Goal: Task Accomplishment & Management: Manage account settings

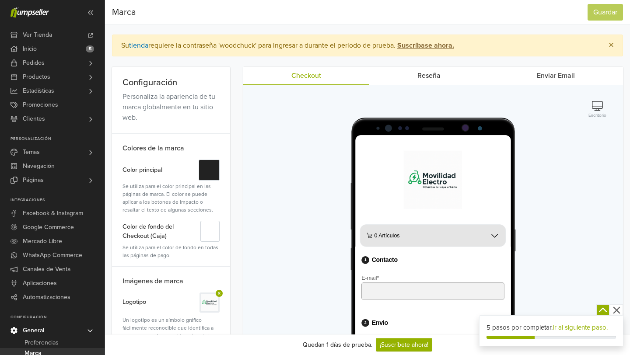
click at [597, 108] on icon "button" at bounding box center [597, 106] width 11 height 10
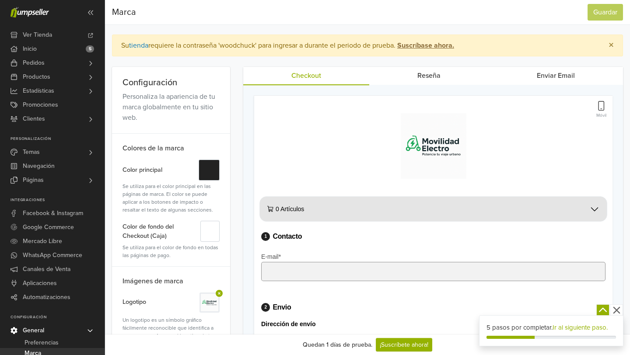
click at [604, 109] on icon "button" at bounding box center [601, 106] width 7 height 10
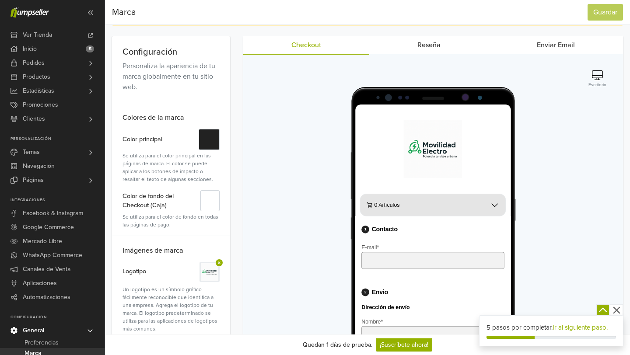
scroll to position [28, 0]
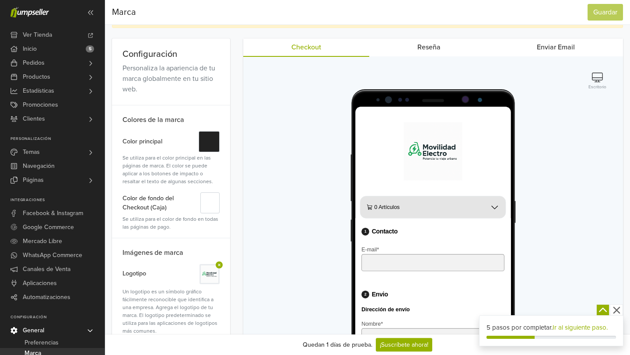
click at [599, 82] on button "Escritorio" at bounding box center [597, 81] width 23 height 19
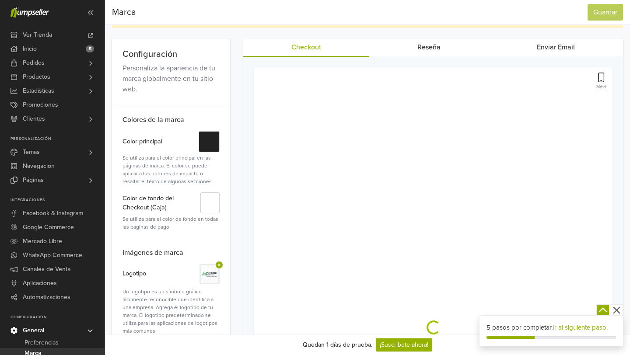
scroll to position [0, 0]
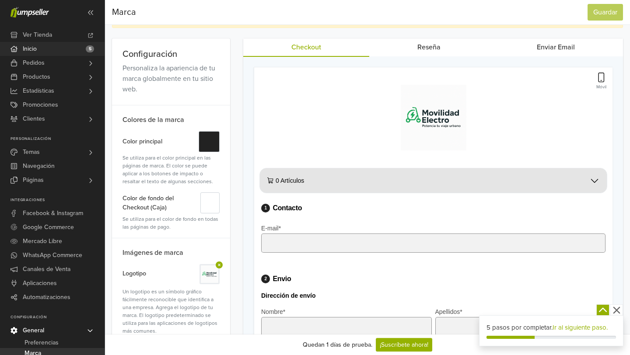
click at [59, 49] on link "Inicio 5" at bounding box center [52, 49] width 105 height 14
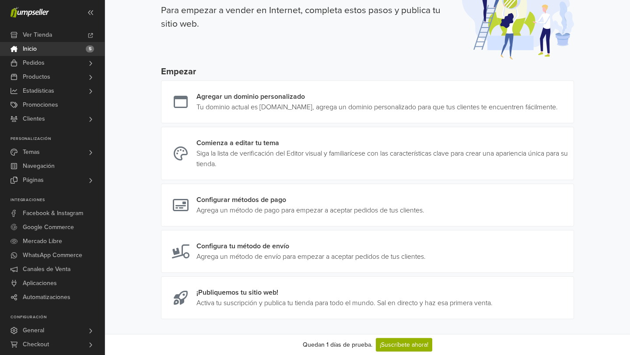
scroll to position [61, 0]
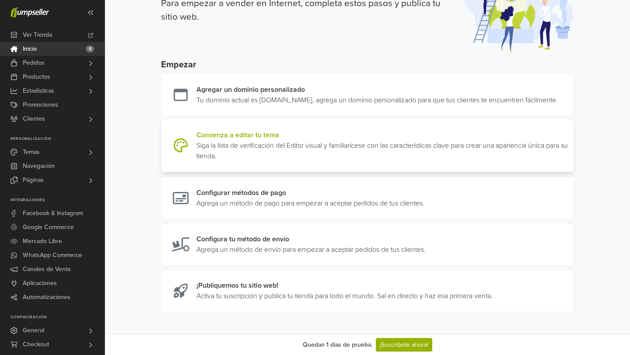
click at [570, 152] on link at bounding box center [570, 146] width 0 height 32
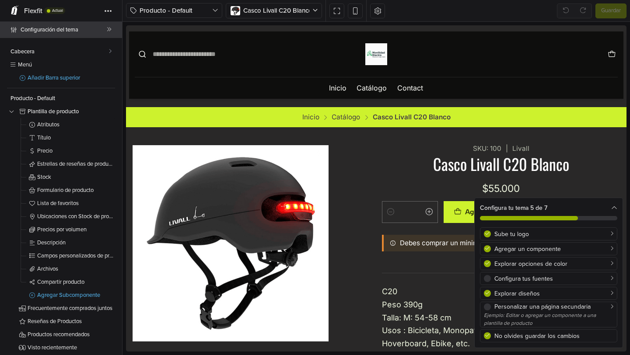
click at [80, 33] on span "Configuración del tema" at bounding box center [64, 30] width 86 height 12
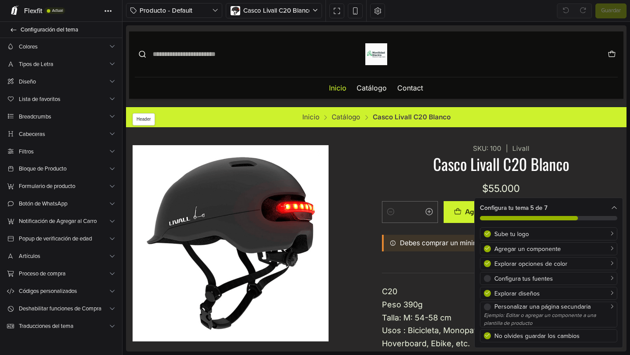
click at [337, 88] on link "Inicio" at bounding box center [338, 88] width 18 height 22
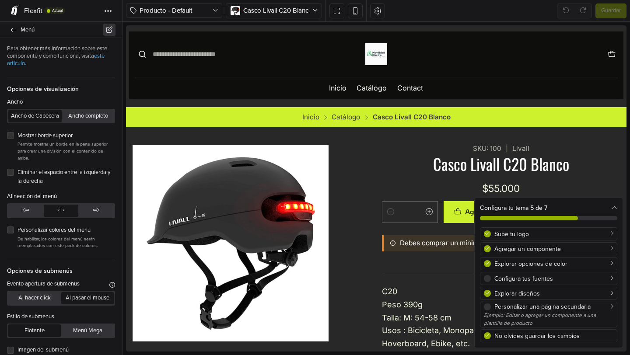
click at [109, 32] on icon at bounding box center [109, 30] width 8 height 6
click at [106, 91] on span "Opciones de visualización" at bounding box center [61, 85] width 108 height 17
click at [16, 33] on link "Menú" at bounding box center [61, 30] width 122 height 16
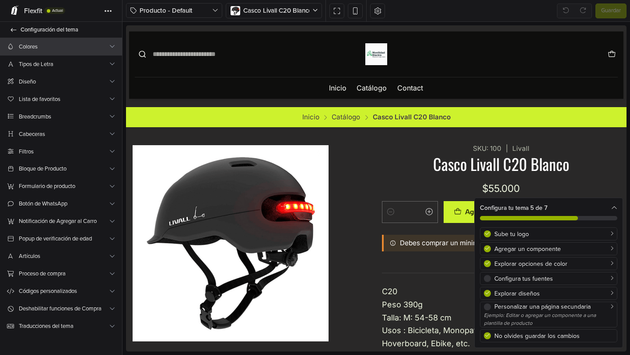
click at [31, 44] on span "Colores" at bounding box center [64, 46] width 90 height 9
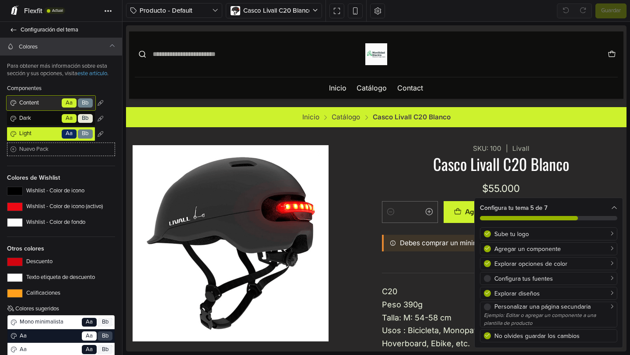
click at [34, 102] on span "Content" at bounding box center [39, 103] width 43 height 9
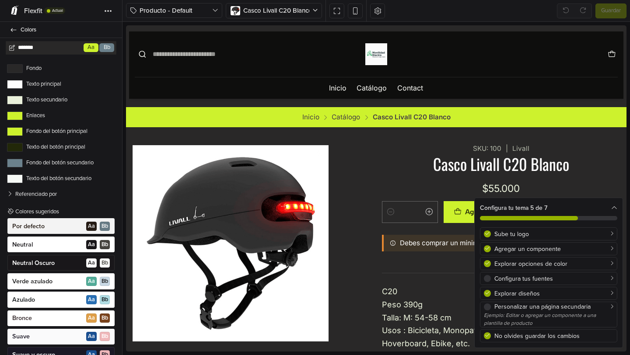
click at [52, 228] on div "Por defecto A a B b" at bounding box center [60, 226] width 107 height 16
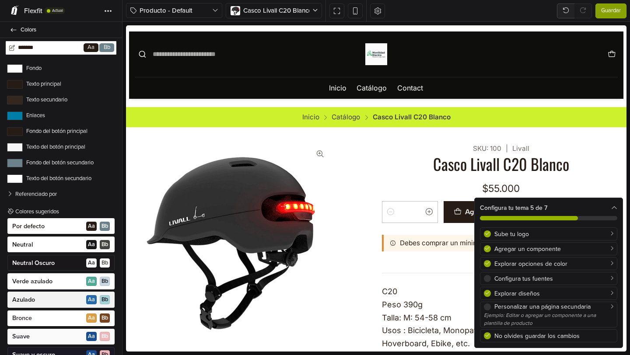
click at [56, 300] on div "Azulado A a B b" at bounding box center [60, 300] width 107 height 16
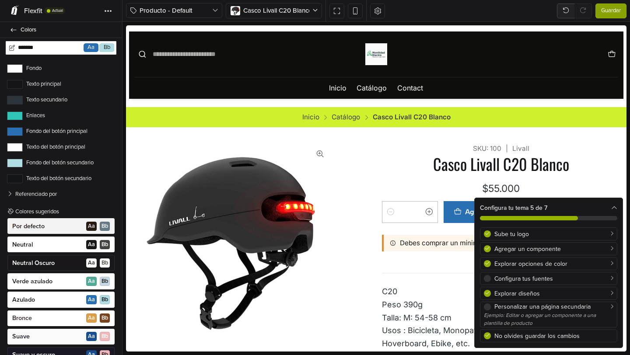
click at [53, 228] on div "Por defecto A a B b" at bounding box center [60, 226] width 107 height 16
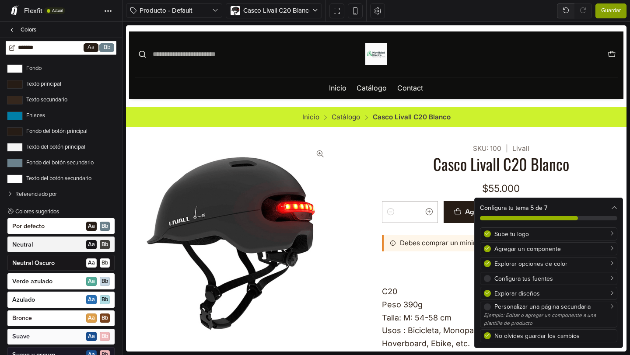
click at [53, 248] on div "Neutral A a B b" at bounding box center [60, 245] width 107 height 16
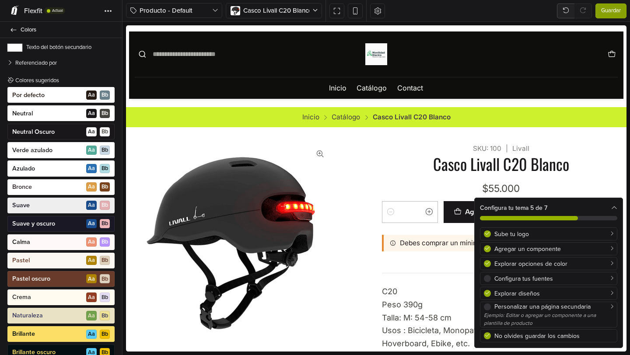
scroll to position [132, 0]
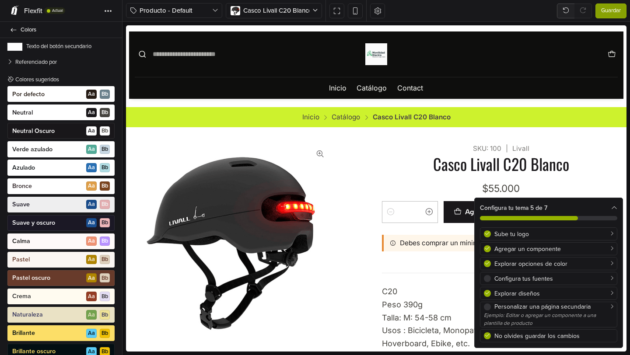
click at [40, 204] on div "Suave A a B b" at bounding box center [60, 205] width 107 height 16
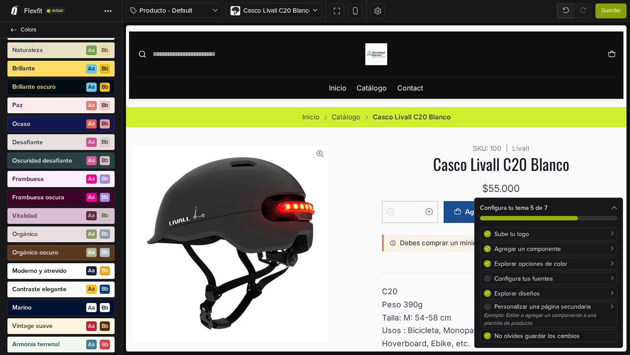
scroll to position [399, 0]
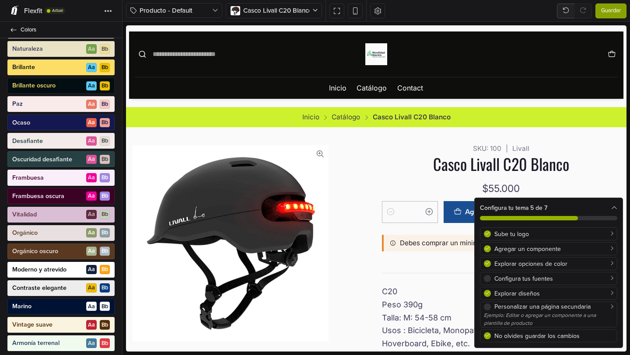
click at [60, 285] on p "Contraste elegante" at bounding box center [39, 288] width 54 height 9
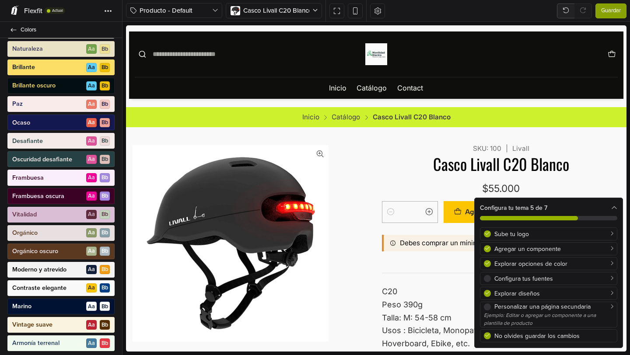
click at [57, 270] on p "Moderno y atrevido" at bounding box center [39, 270] width 54 height 9
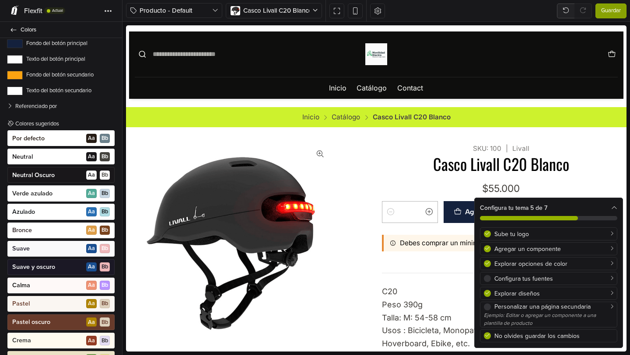
scroll to position [81, 0]
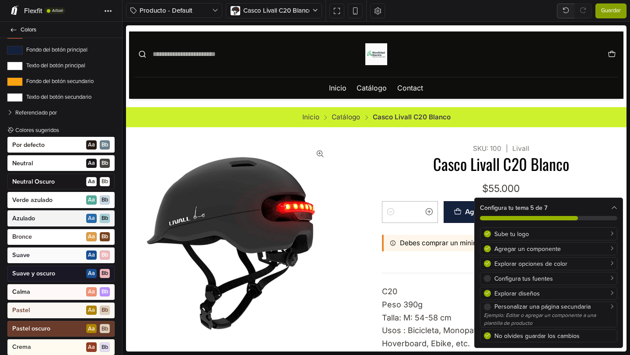
click at [46, 216] on div "Azulado A a B b" at bounding box center [60, 219] width 107 height 16
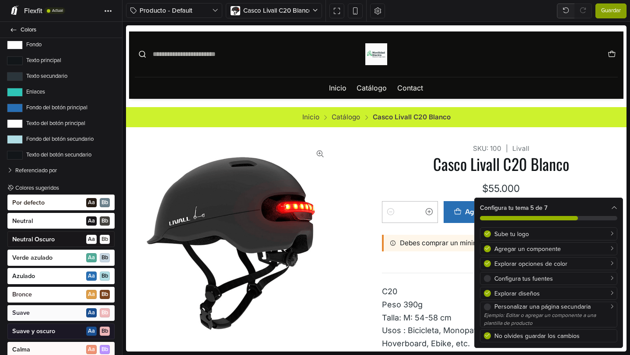
scroll to position [0, 0]
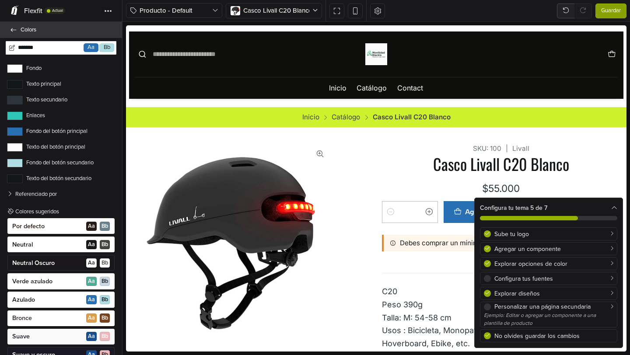
click at [11, 30] on icon at bounding box center [14, 30] width 6 height 4
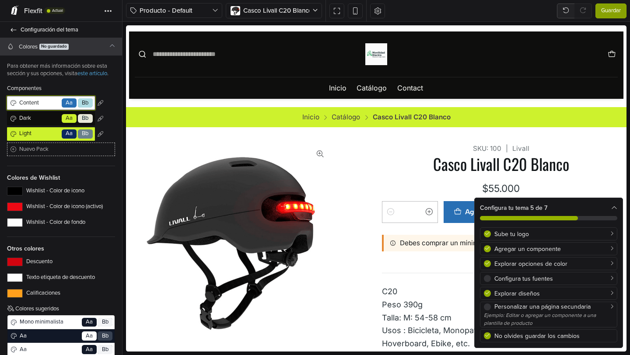
click at [41, 102] on span "Content" at bounding box center [39, 103] width 43 height 9
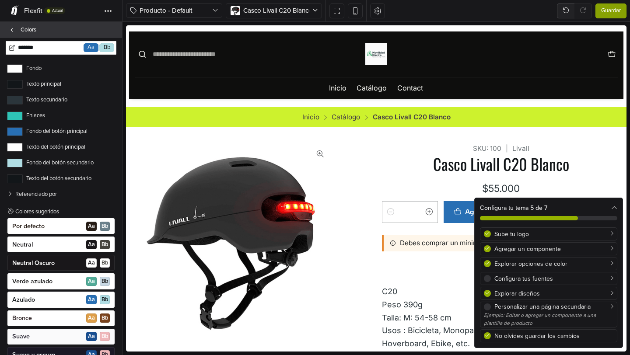
click at [18, 29] on link "Colors" at bounding box center [61, 30] width 122 height 16
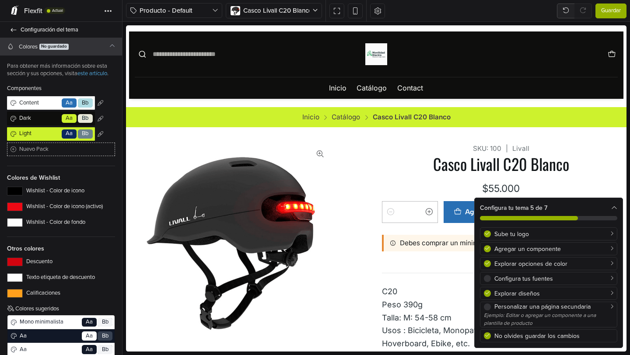
click at [608, 9] on span "Guardar" at bounding box center [611, 11] width 20 height 9
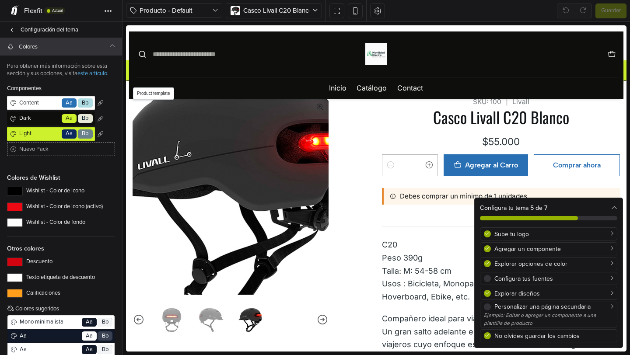
scroll to position [49, 0]
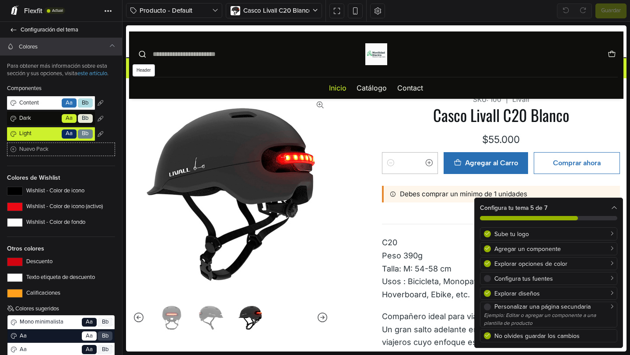
click at [342, 91] on link "Inicio" at bounding box center [338, 88] width 18 height 22
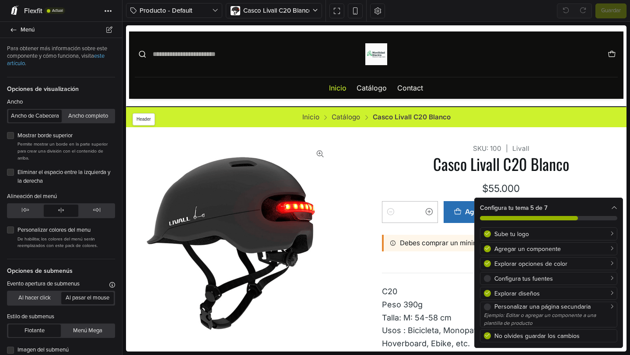
click at [341, 87] on link "Inicio" at bounding box center [338, 88] width 18 height 22
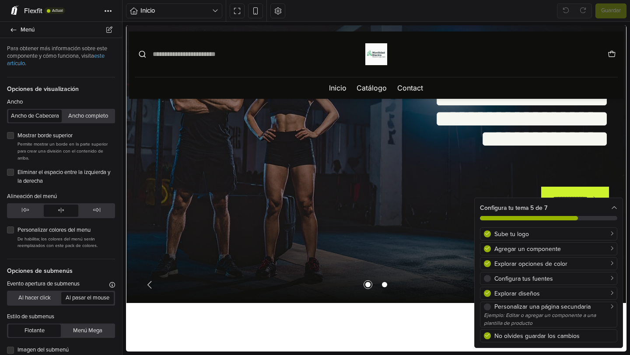
scroll to position [40, 0]
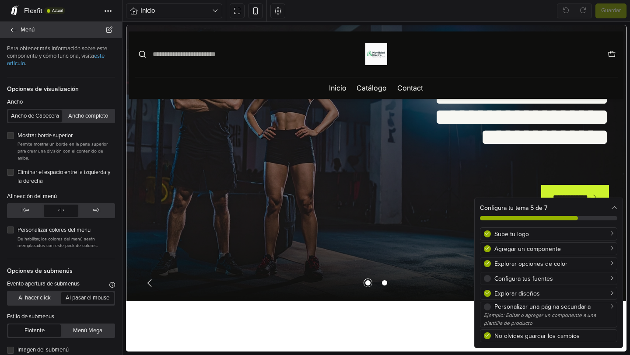
click at [11, 32] on icon at bounding box center [13, 30] width 7 height 6
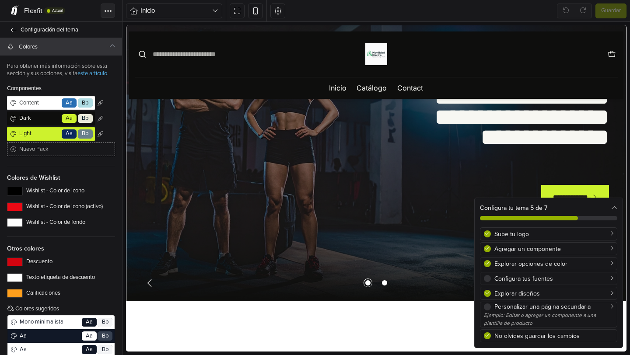
click at [112, 10] on button "Tema" at bounding box center [108, 11] width 14 height 14
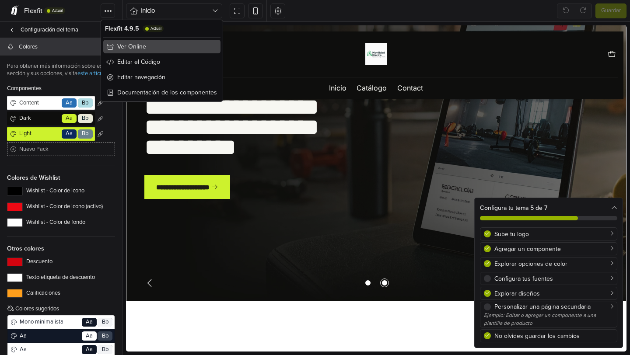
click at [152, 48] on link "Ver Online" at bounding box center [161, 47] width 117 height 14
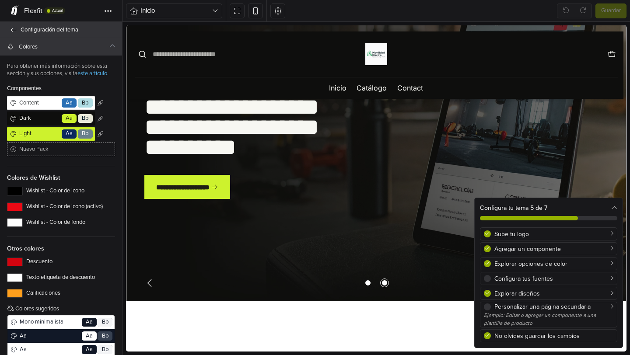
click at [11, 29] on icon at bounding box center [13, 30] width 7 height 6
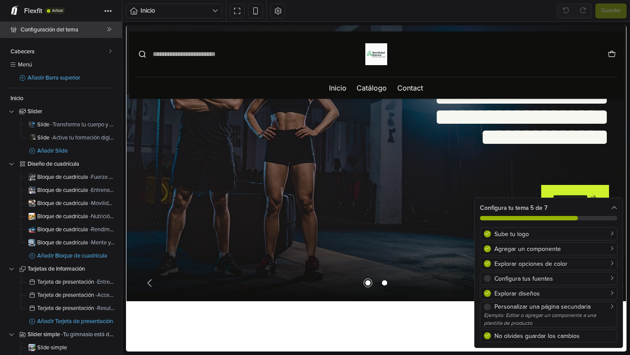
click at [70, 30] on span "Configuración del tema" at bounding box center [64, 30] width 86 height 12
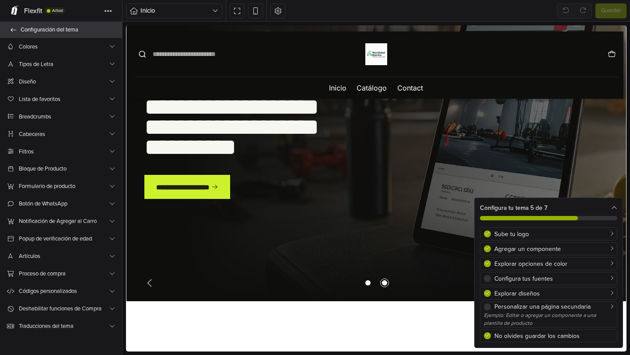
click at [59, 32] on span "Configuración del tema" at bounding box center [66, 30] width 91 height 12
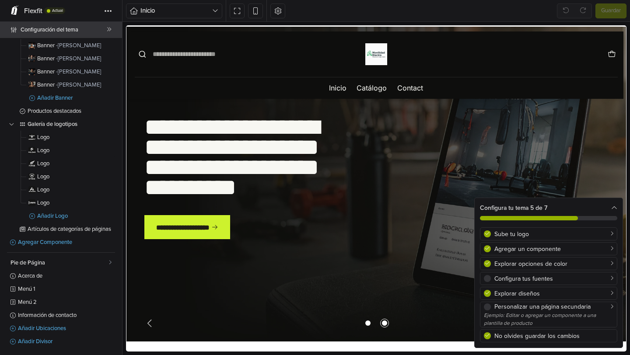
click at [23, 31] on span "Configuración del tema" at bounding box center [64, 30] width 86 height 12
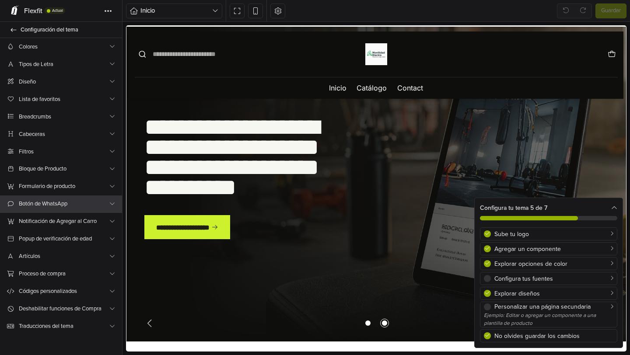
click at [77, 202] on span "Botón de WhatsApp" at bounding box center [64, 204] width 90 height 9
select select "**********"
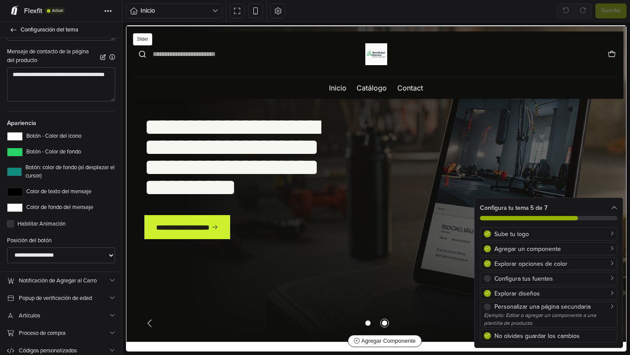
scroll to position [353, 0]
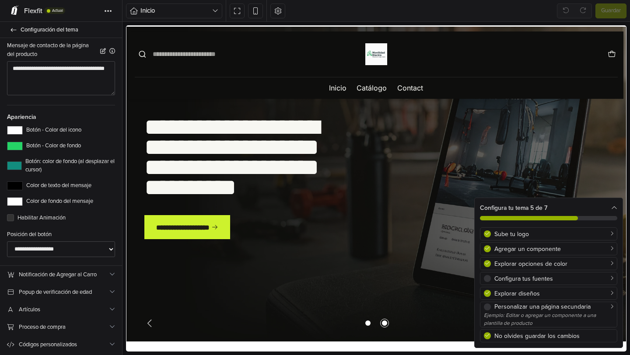
click at [614, 209] on icon at bounding box center [615, 208] width 6 height 6
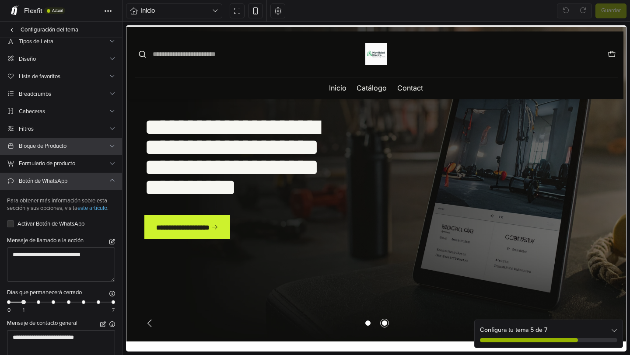
scroll to position [0, 0]
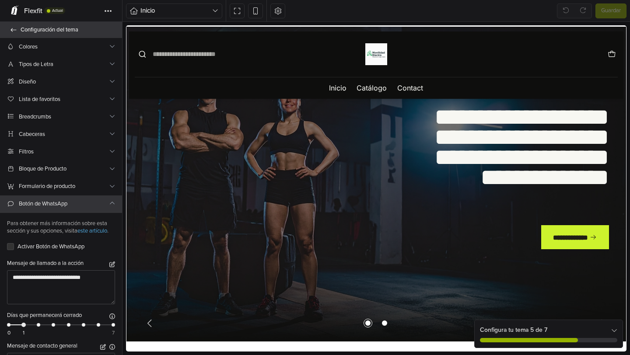
click at [11, 31] on icon at bounding box center [13, 30] width 7 height 6
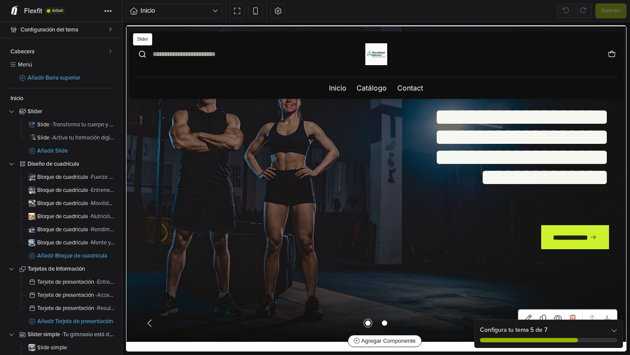
click at [141, 213] on div "**********" at bounding box center [377, 184] width 500 height 315
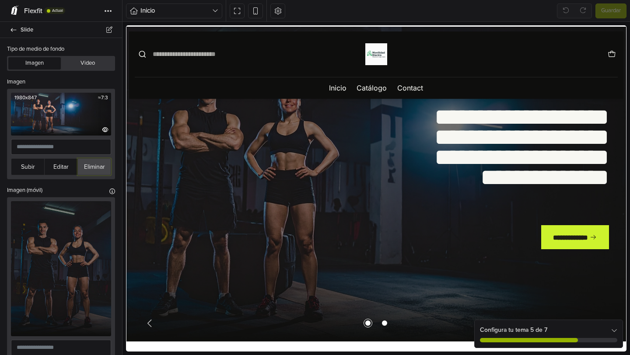
click at [93, 166] on button "Eliminar" at bounding box center [94, 166] width 34 height 17
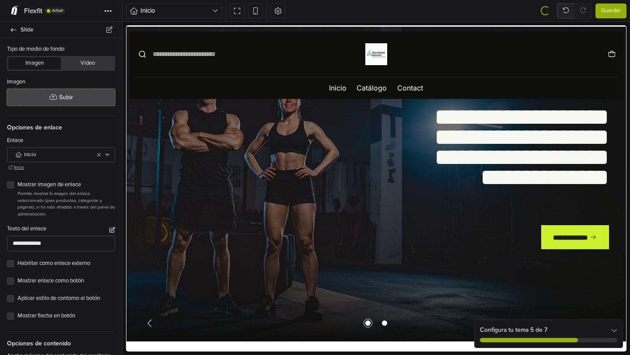
click at [55, 97] on span at bounding box center [53, 97] width 8 height 6
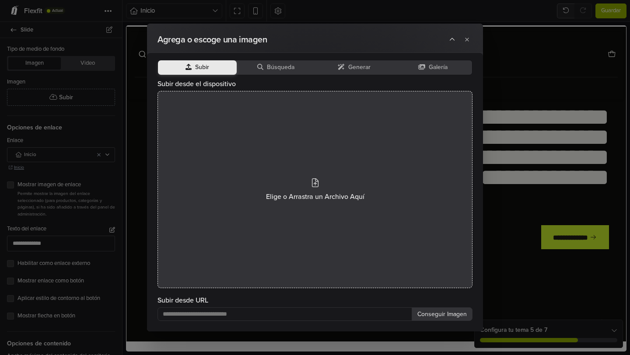
click at [311, 183] on div "Elige o Arrastra un Archivo Aquí" at bounding box center [315, 189] width 315 height 197
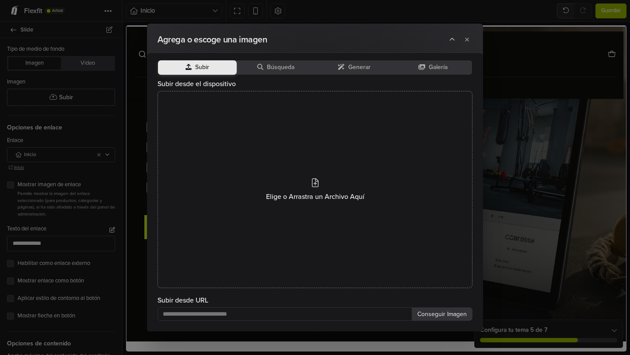
click at [65, 82] on div "Agrega o escoge una imagen Subir Búsqueda Generar Galería Subir desde el dispos…" at bounding box center [315, 177] width 630 height 355
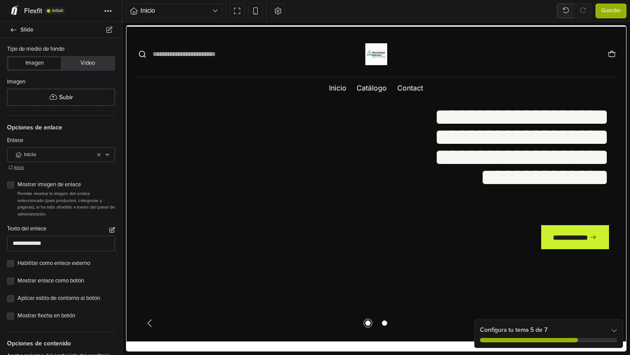
click at [34, 64] on button "Imagen" at bounding box center [34, 63] width 53 height 12
click at [217, 11] on icon "button" at bounding box center [215, 10] width 6 height 7
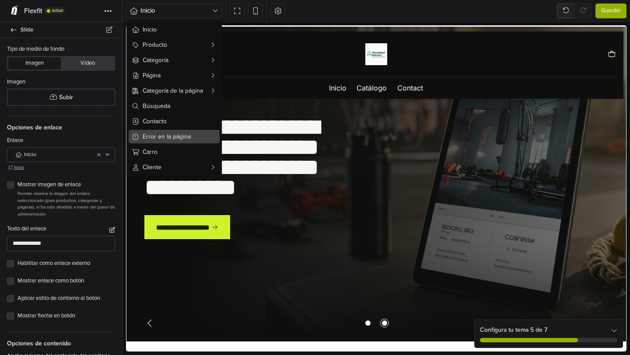
click at [192, 135] on span "Error en la página" at bounding box center [180, 136] width 74 height 9
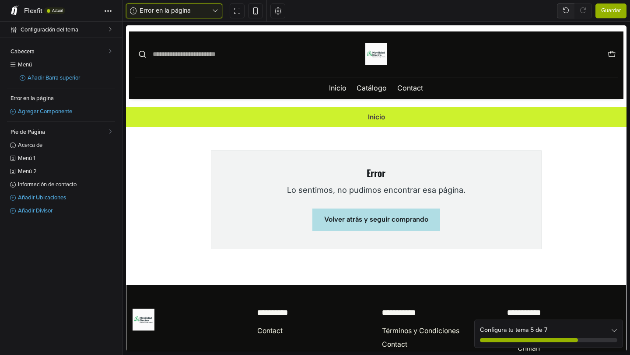
click at [218, 8] on icon "button" at bounding box center [215, 10] width 6 height 7
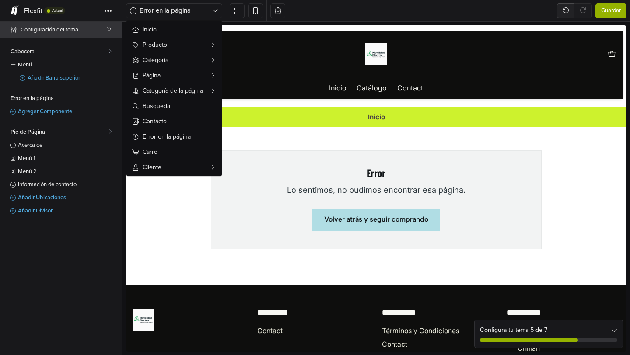
click at [77, 32] on span "Configuración del tema" at bounding box center [64, 30] width 86 height 12
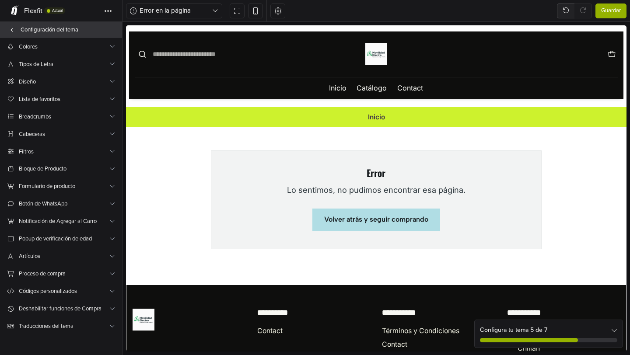
click at [7, 28] on link "Configuración del tema" at bounding box center [61, 30] width 122 height 16
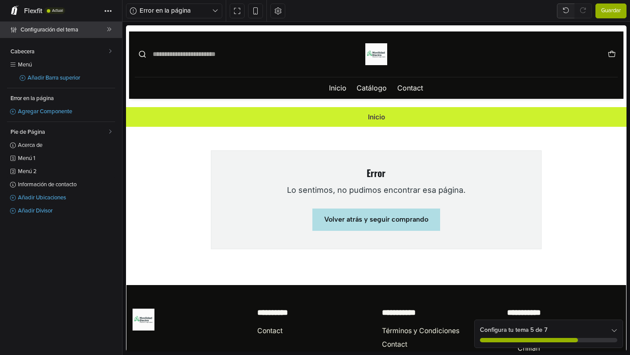
click at [20, 31] on link "Configuración del tema" at bounding box center [61, 30] width 122 height 16
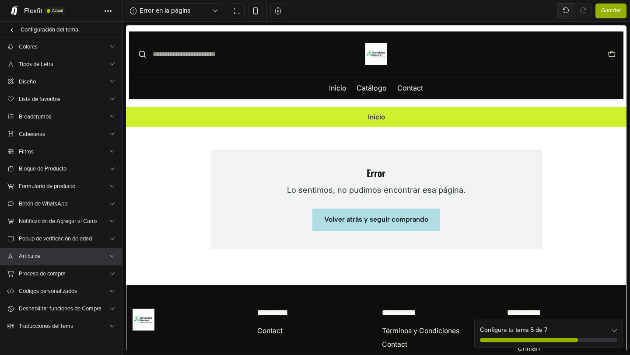
click at [56, 253] on span "Artículos" at bounding box center [64, 256] width 90 height 9
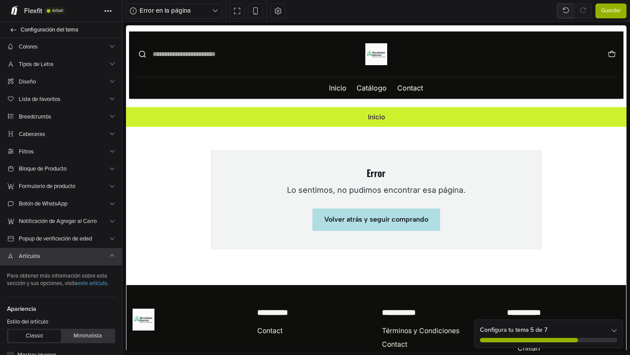
click at [619, 333] on div "Configura tu tema 5 de 7" at bounding box center [549, 334] width 148 height 28
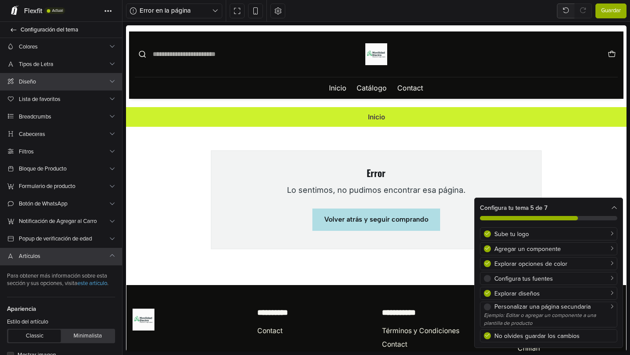
click at [82, 83] on span "Diseño" at bounding box center [64, 81] width 90 height 9
select select "******"
select select "**********"
select select "*******"
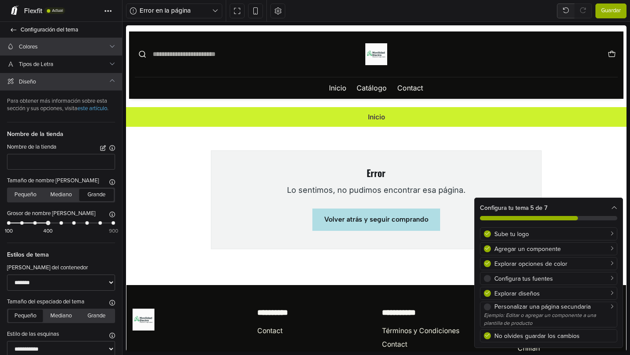
click at [46, 47] on span "Colores" at bounding box center [64, 46] width 90 height 9
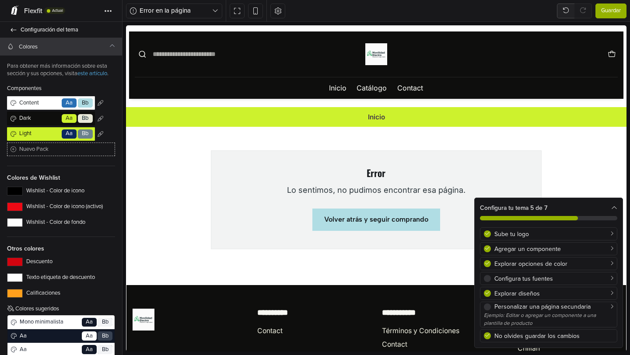
click at [179, 116] on ul "Inicio" at bounding box center [376, 117] width 489 height 13
click at [222, 117] on ul "Inicio" at bounding box center [376, 117] width 489 height 13
click at [45, 102] on span "Content" at bounding box center [39, 103] width 43 height 9
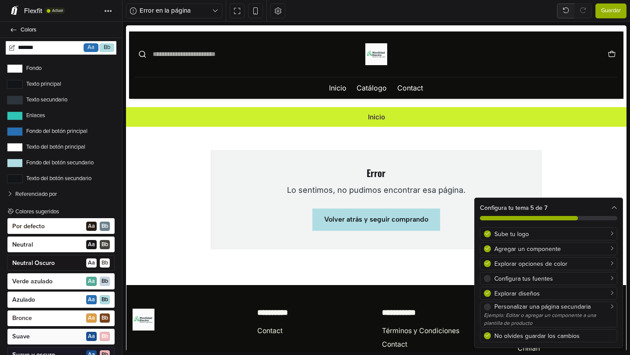
click at [40, 69] on label "Fondo" at bounding box center [61, 68] width 108 height 9
click at [23, 69] on button "Fondo" at bounding box center [15, 68] width 16 height 9
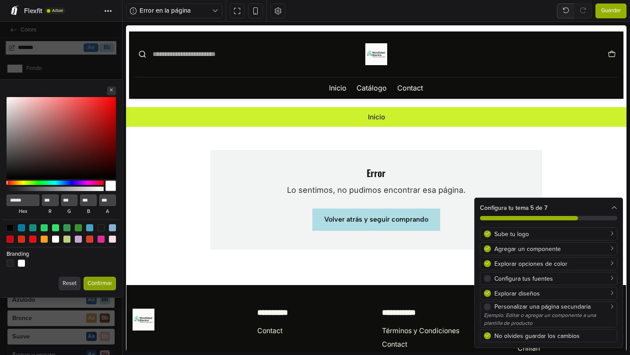
click at [112, 91] on icon at bounding box center [112, 90] width 4 height 4
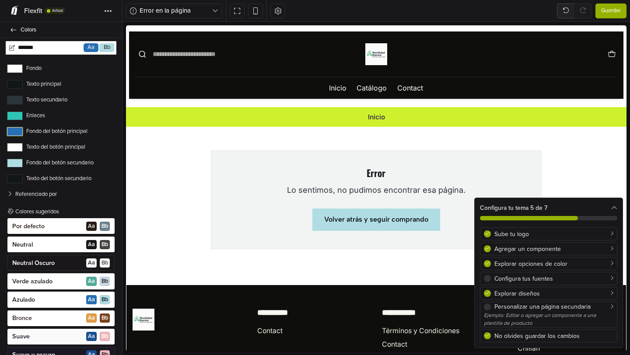
click at [22, 132] on button "Fondo del botón principal" at bounding box center [15, 131] width 16 height 9
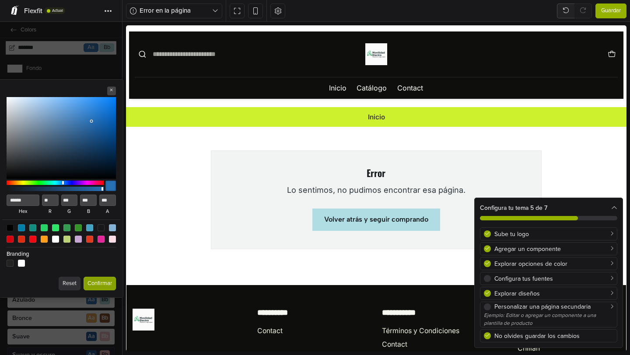
type input "******"
type input "**"
type input "***"
click at [102, 111] on div at bounding box center [61, 138] width 109 height 82
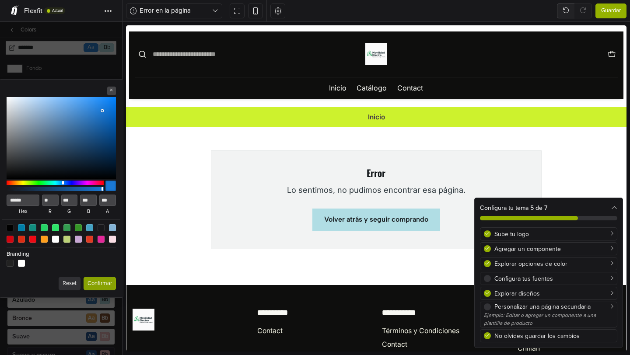
type input "******"
type input "**"
type input "***"
click at [96, 119] on div at bounding box center [61, 138] width 109 height 82
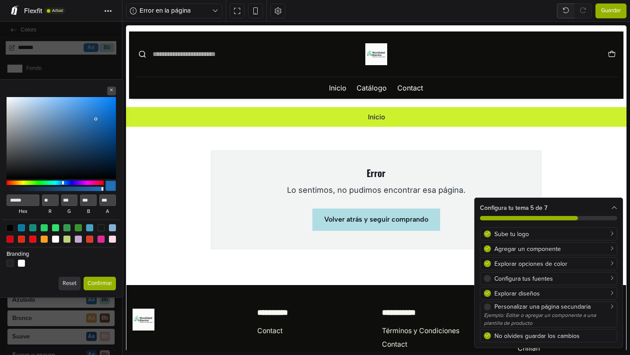
click at [104, 281] on button "Confirmar" at bounding box center [100, 284] width 32 height 14
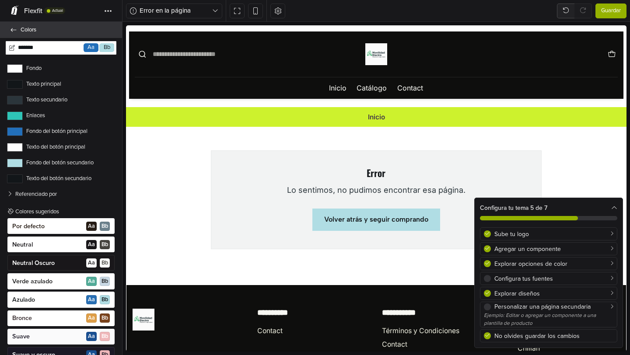
click at [15, 28] on icon at bounding box center [13, 30] width 7 height 6
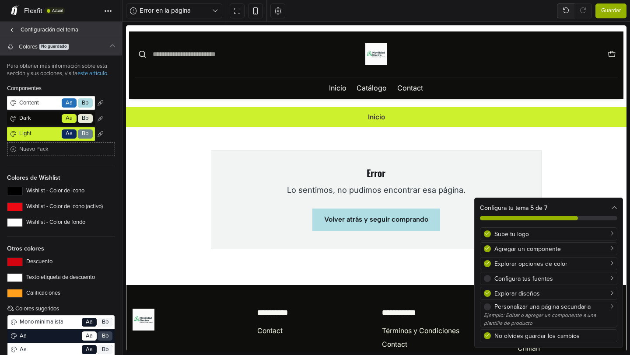
click at [14, 32] on icon at bounding box center [13, 30] width 7 height 6
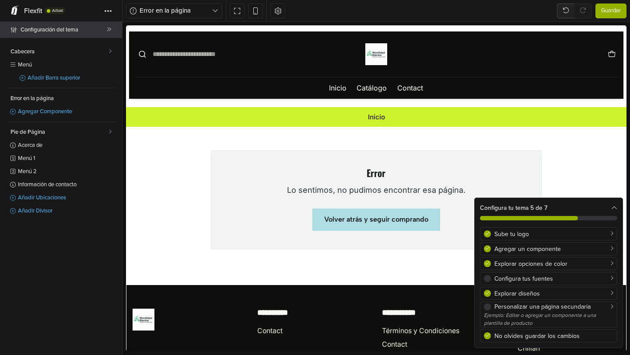
click at [14, 32] on icon at bounding box center [13, 30] width 7 height 6
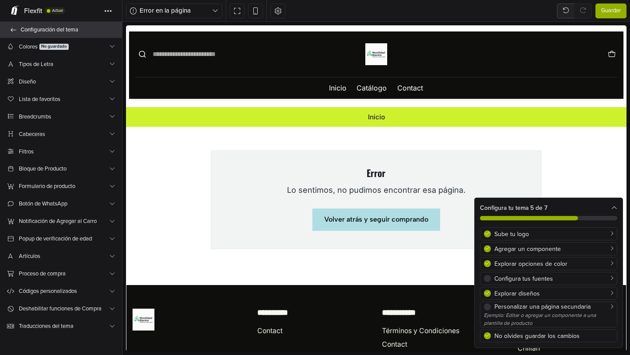
click at [14, 32] on icon at bounding box center [13, 30] width 7 height 6
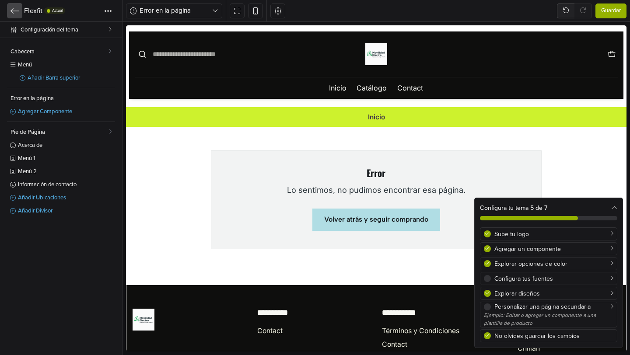
click at [12, 14] on icon at bounding box center [15, 11] width 9 height 9
click at [614, 11] on span "Guardar" at bounding box center [611, 11] width 20 height 9
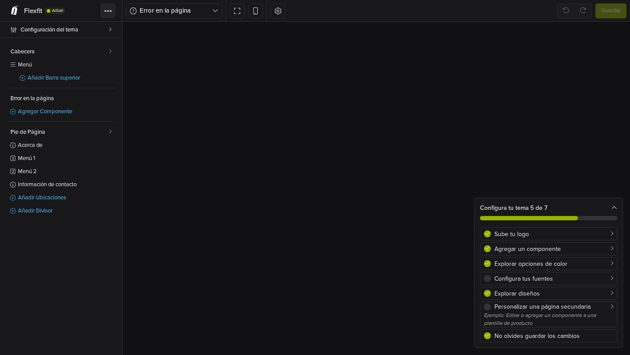
click at [109, 11] on span at bounding box center [108, 11] width 8 height 3
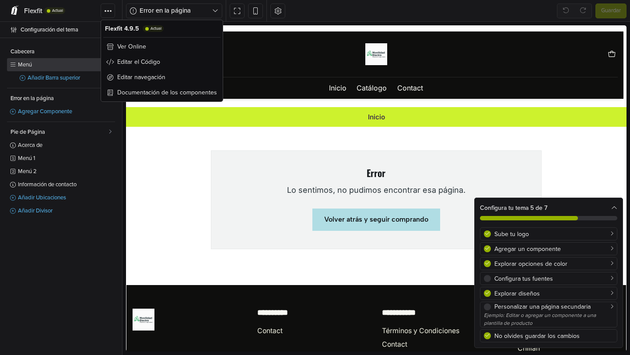
click at [84, 59] on link "Menú" at bounding box center [61, 64] width 108 height 13
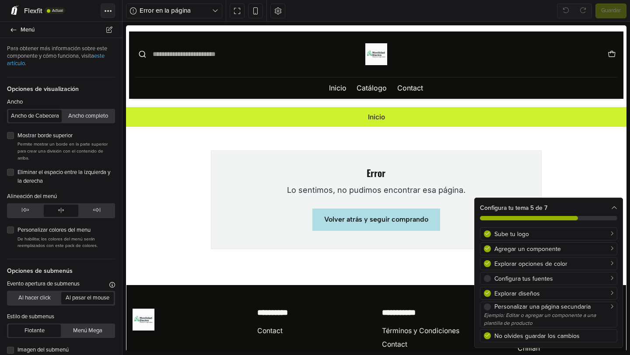
click at [110, 13] on button "Tema" at bounding box center [108, 11] width 14 height 14
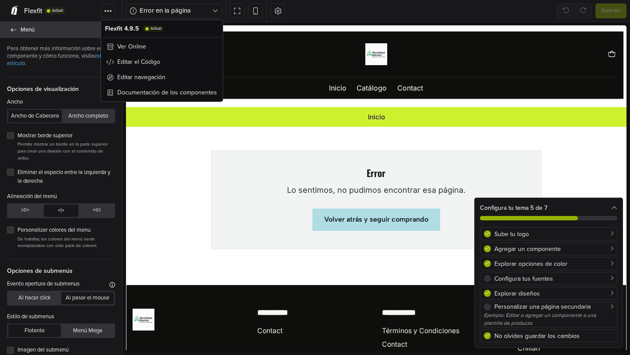
click at [21, 27] on span "Menú" at bounding box center [66, 30] width 91 height 12
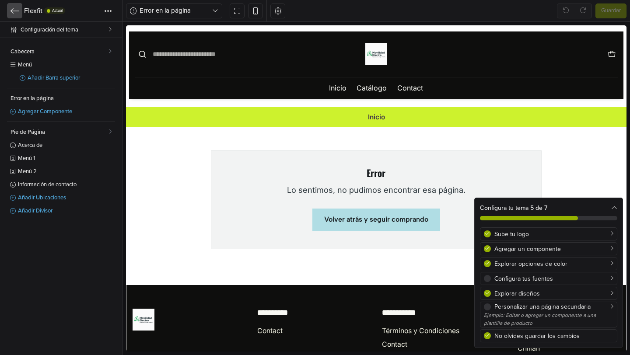
click at [18, 11] on icon at bounding box center [15, 10] width 9 height 5
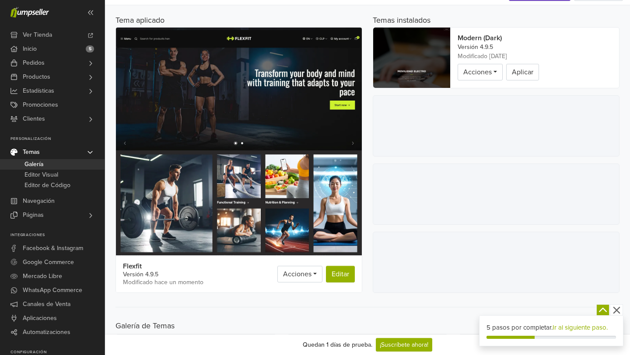
scroll to position [41, 0]
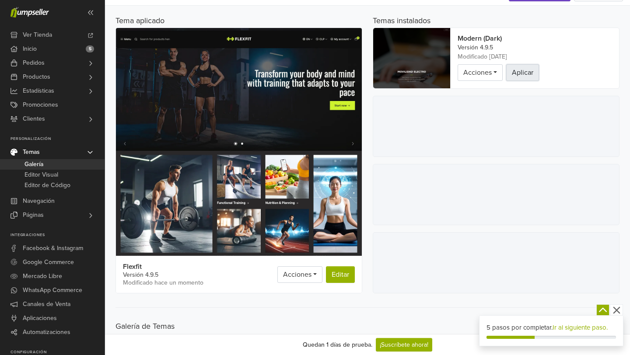
click at [526, 77] on button "Aplicar" at bounding box center [522, 72] width 33 height 17
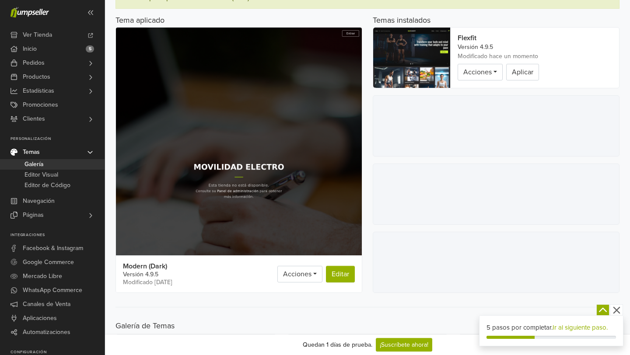
scroll to position [71, 0]
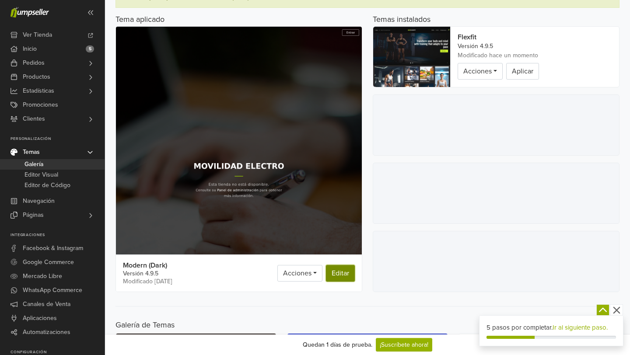
click at [339, 271] on link "Editar" at bounding box center [340, 273] width 29 height 17
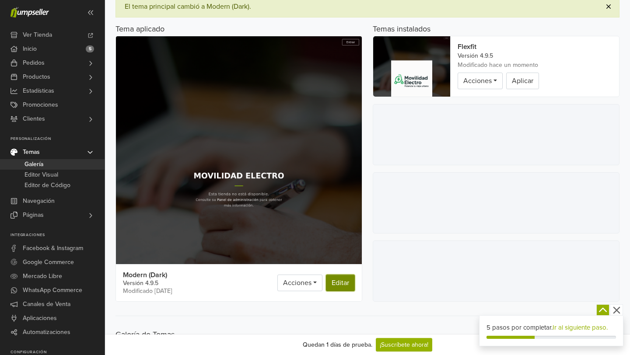
scroll to position [0, 0]
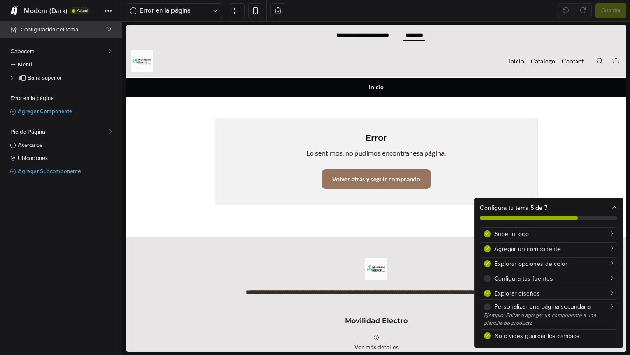
click at [109, 30] on icon at bounding box center [109, 29] width 5 height 5
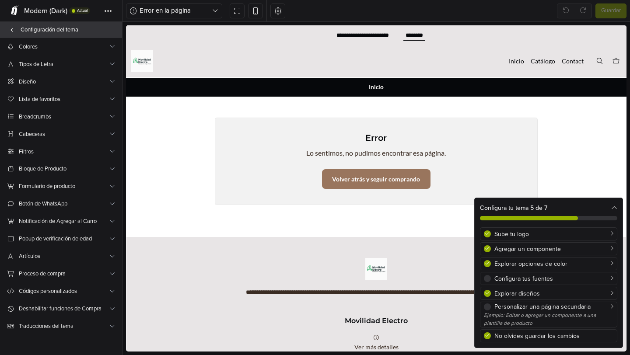
click at [109, 30] on span "Configuración del tema" at bounding box center [66, 30] width 91 height 12
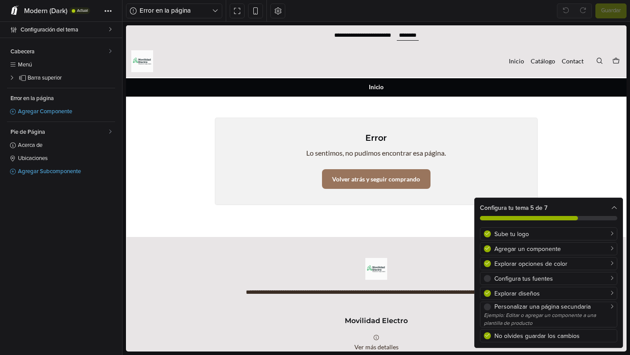
click at [376, 88] on li "Inicio" at bounding box center [376, 87] width 15 height 6
drag, startPoint x: 376, startPoint y: 88, endPoint x: 296, endPoint y: 78, distance: 79.9
click at [373, 87] on li "Inicio" at bounding box center [376, 87] width 15 height 6
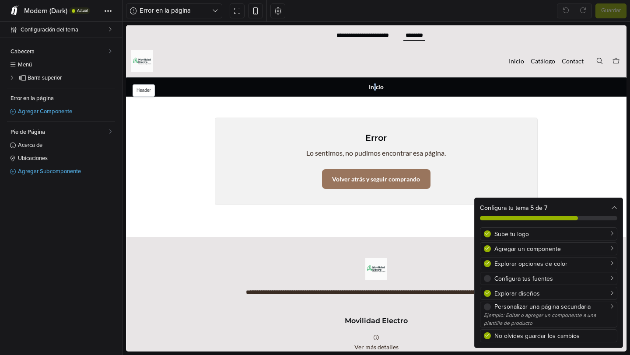
click at [143, 56] on img at bounding box center [142, 61] width 22 height 22
select select "**"
select select "*****"
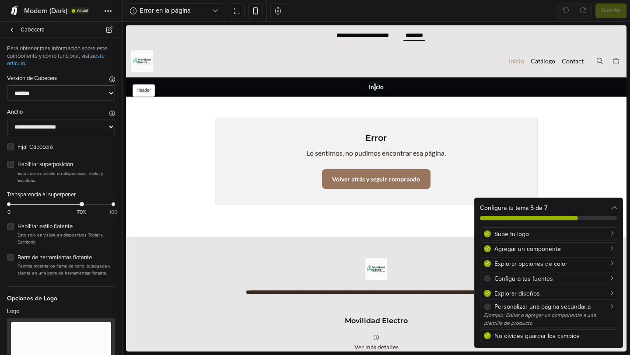
click at [517, 63] on link "Inicio" at bounding box center [516, 61] width 15 height 12
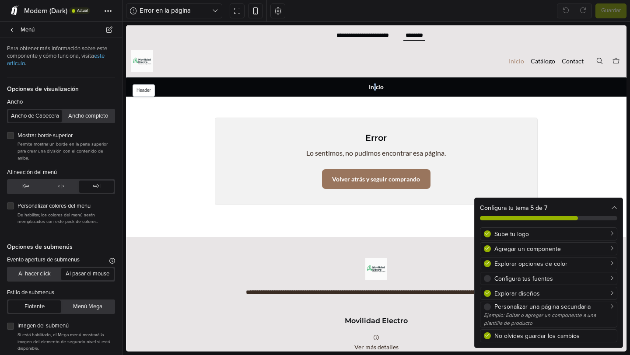
click at [515, 62] on link "Inicio" at bounding box center [516, 61] width 15 height 12
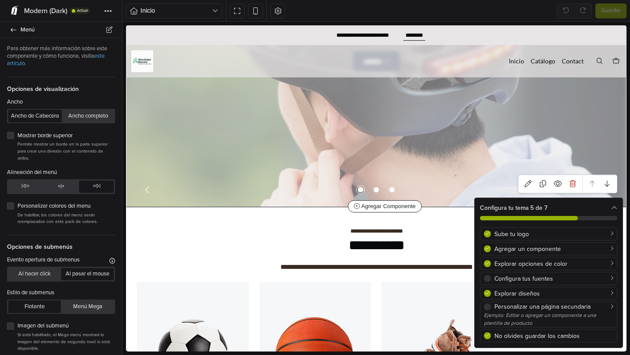
scroll to position [186, 0]
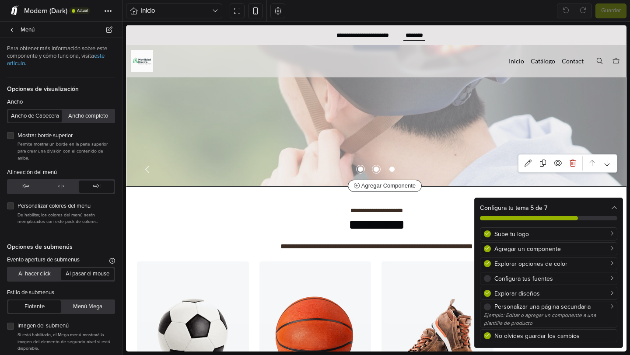
click at [377, 169] on span "Go to slide 2" at bounding box center [376, 169] width 11 height 11
select select "*******"
select select "******"
select select "*****"
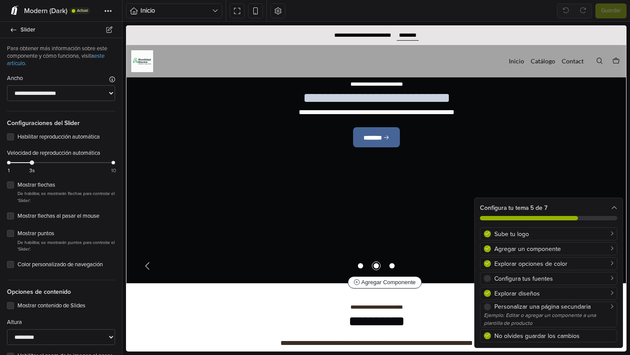
scroll to position [95, 0]
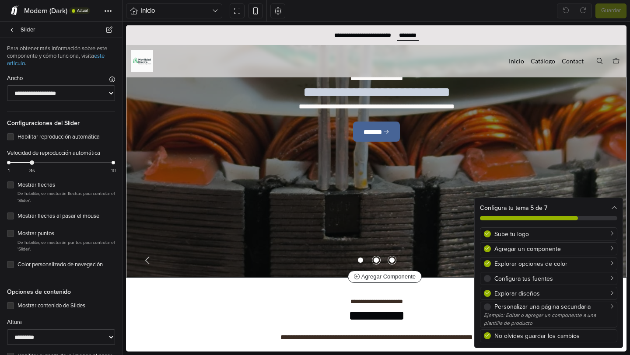
click at [391, 260] on span "Go to slide 3" at bounding box center [392, 260] width 11 height 11
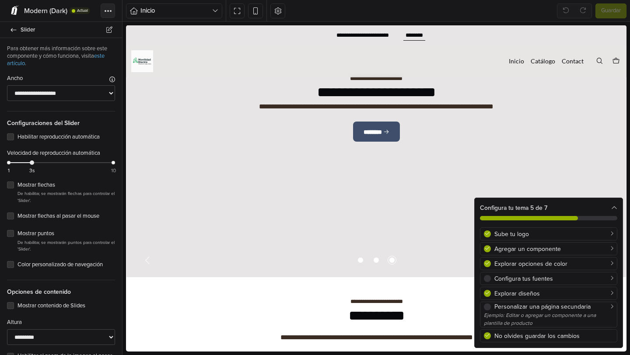
click at [114, 12] on button "Tema" at bounding box center [108, 11] width 14 height 14
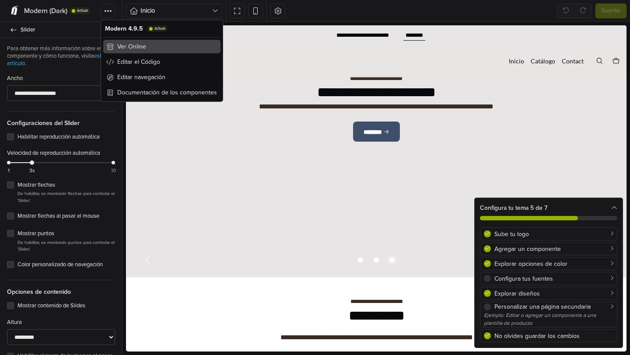
click at [128, 44] on span "Ver Online" at bounding box center [131, 46] width 29 height 9
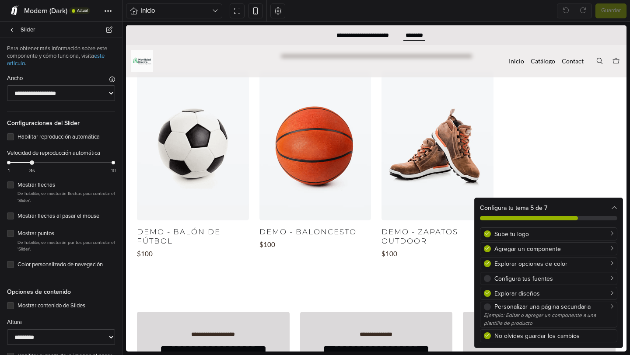
scroll to position [376, 0]
click at [545, 62] on link "Catálogo" at bounding box center [543, 61] width 25 height 12
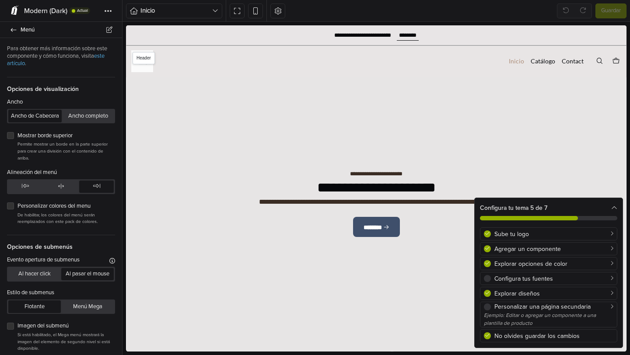
click at [520, 62] on link "Inicio" at bounding box center [516, 61] width 15 height 12
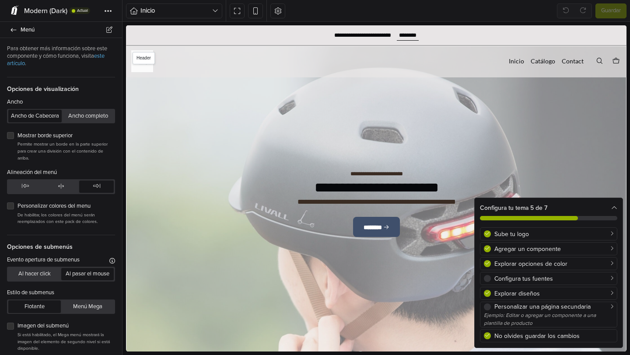
click at [210, 56] on nav "Inicio Catálogo Contact" at bounding box center [376, 61] width 425 height 12
click at [143, 57] on span "Slider" at bounding box center [142, 59] width 19 height 12
select select "*******"
select select "******"
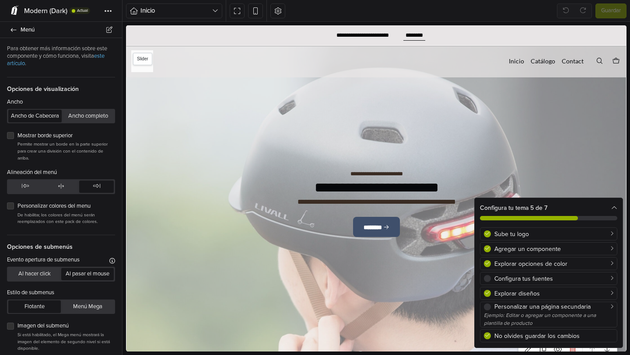
select select "*****"
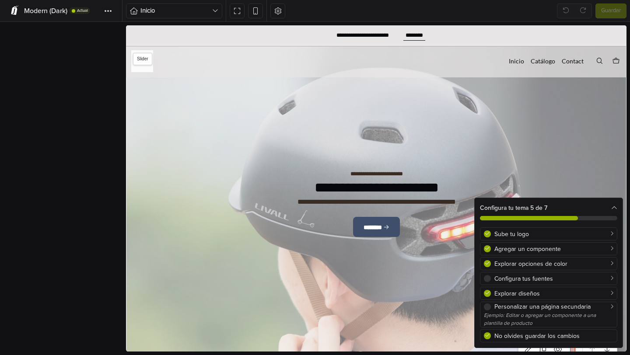
scroll to position [20, 0]
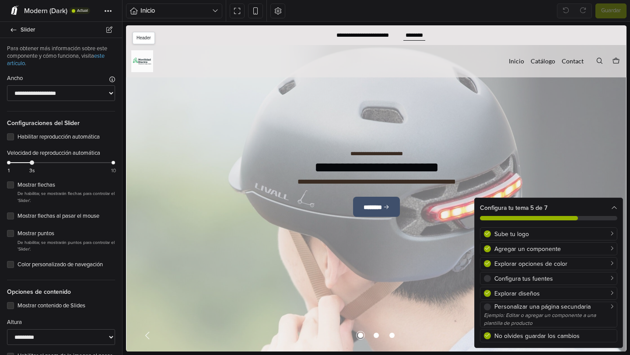
click at [174, 63] on nav "Inicio Catálogo Contact" at bounding box center [376, 61] width 425 height 12
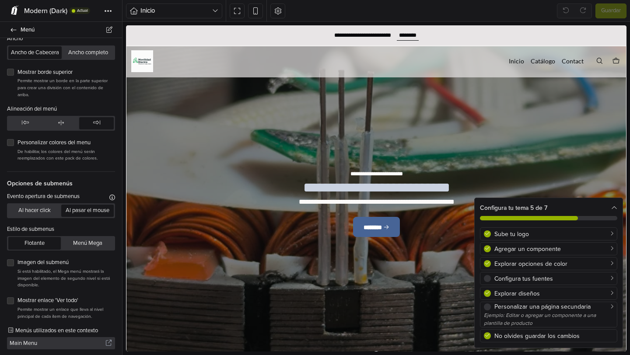
scroll to position [66, 0]
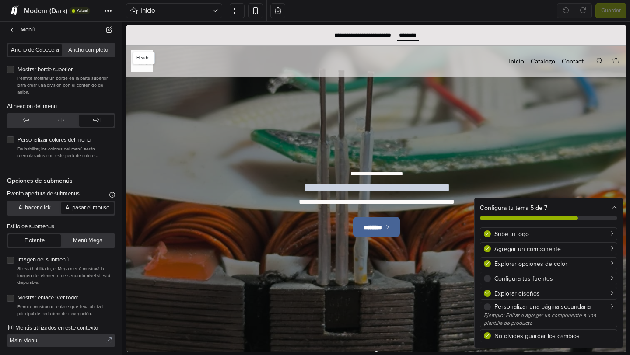
click at [187, 56] on nav "Inicio Catálogo Contact" at bounding box center [376, 61] width 425 height 12
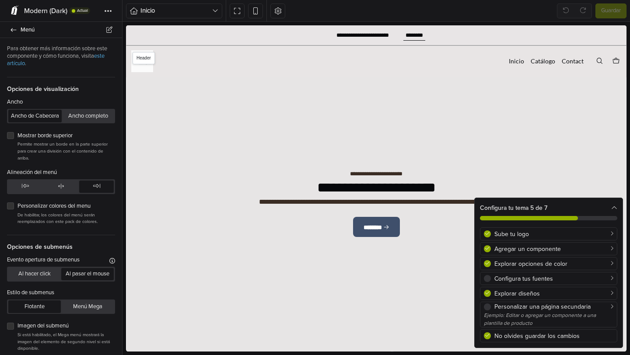
click at [186, 64] on nav "Inicio Catálogo Contact" at bounding box center [376, 61] width 425 height 12
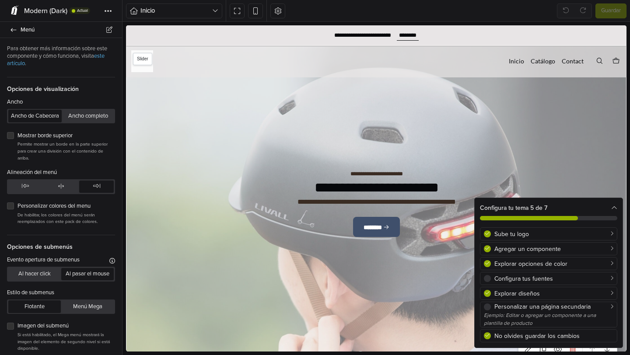
click at [152, 60] on span "Slider" at bounding box center [142, 59] width 19 height 12
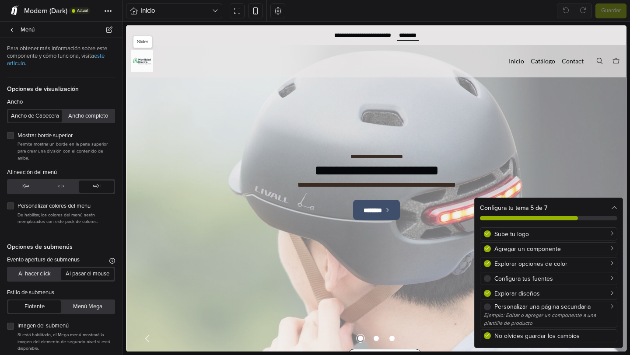
select select "*******"
select select "******"
select select "*****"
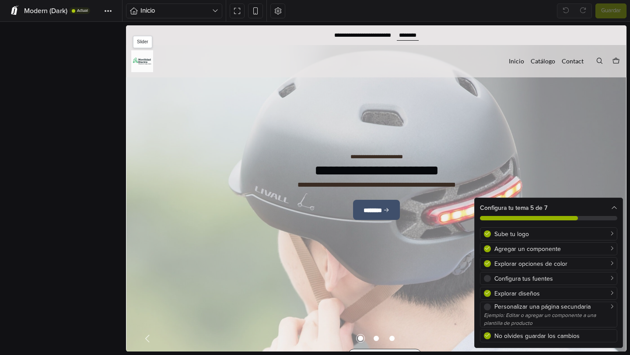
scroll to position [20, 0]
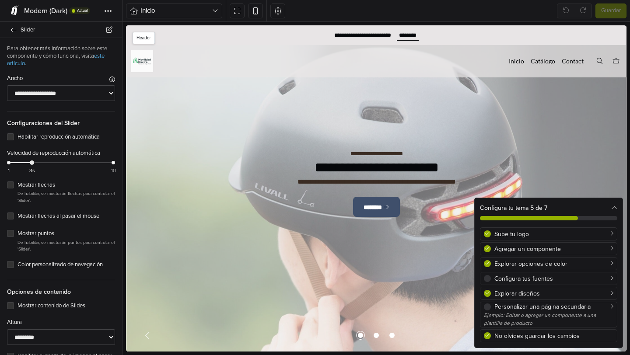
click at [185, 57] on nav "Inicio Catálogo Contact" at bounding box center [376, 61] width 425 height 12
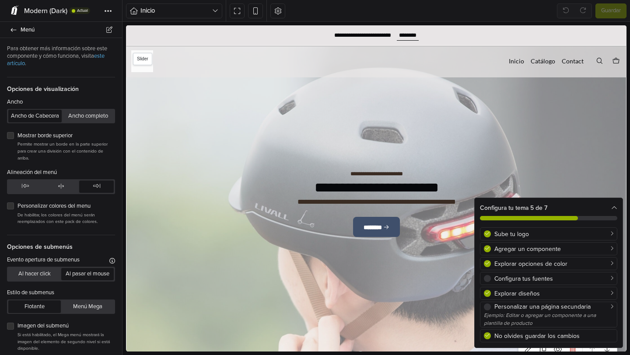
click at [147, 59] on span "Slider" at bounding box center [142, 59] width 19 height 12
select select "*******"
select select "******"
select select "*****"
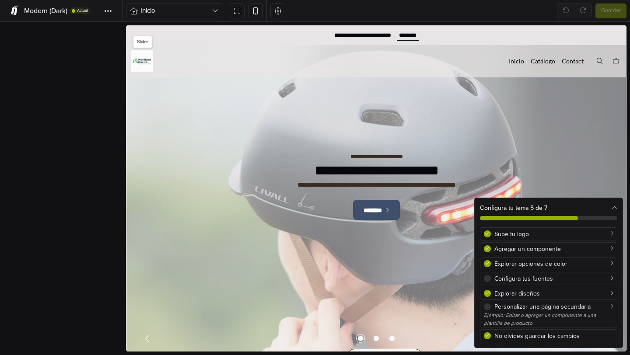
scroll to position [20, 0]
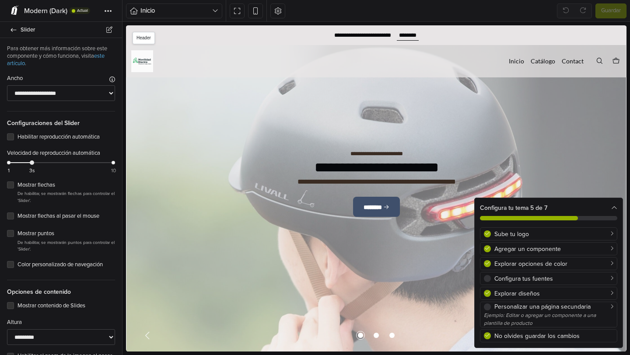
click at [199, 67] on nav "Inicio Catálogo Contact" at bounding box center [376, 61] width 425 height 12
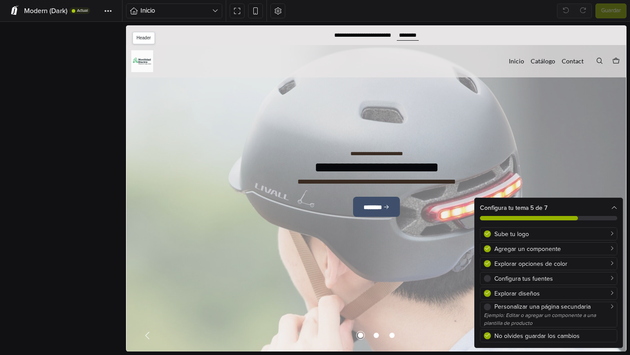
scroll to position [6, 0]
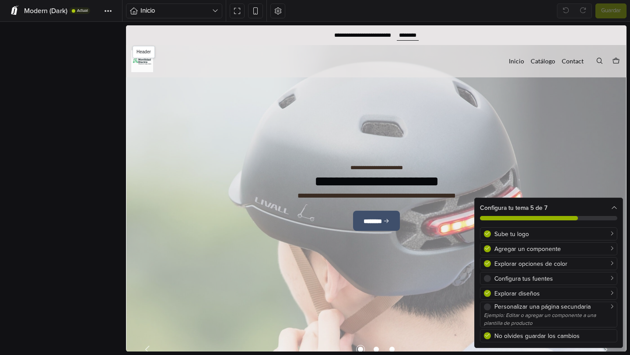
click at [199, 67] on nav "Inicio Catálogo Contact" at bounding box center [376, 61] width 425 height 12
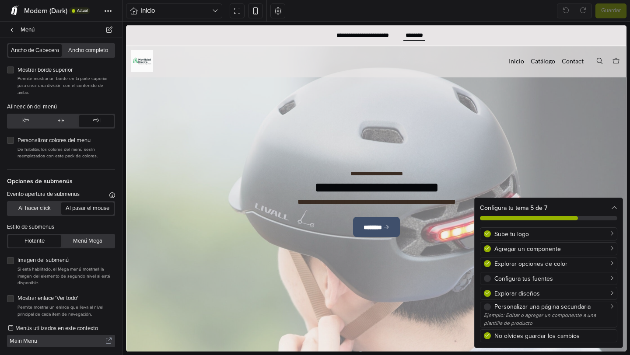
scroll to position [66, 0]
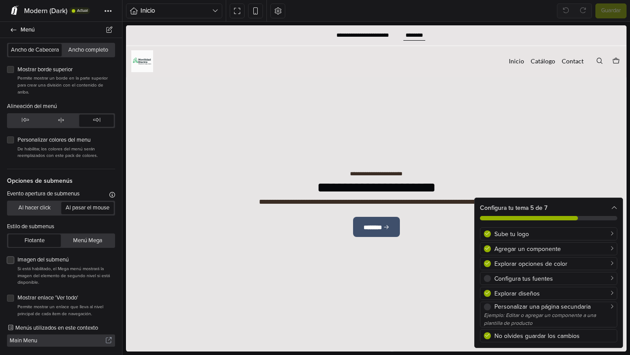
click at [18, 263] on label "Imagen del submenú" at bounding box center [67, 260] width 98 height 9
select select "******"
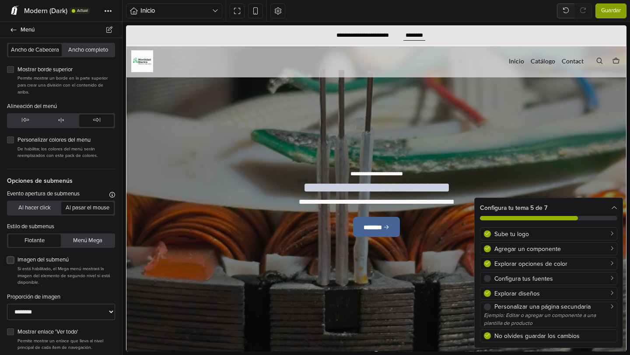
click at [18, 260] on label "Imagen del submenú" at bounding box center [67, 260] width 98 height 9
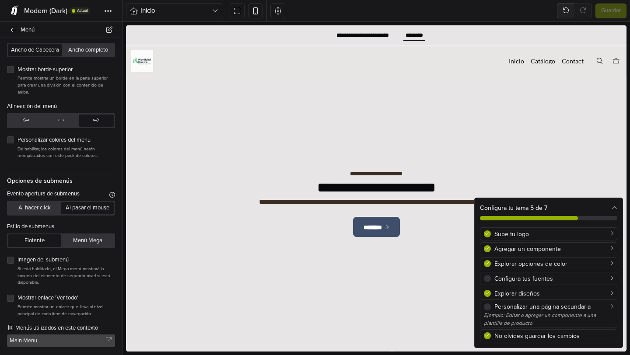
click at [112, 344] on link "Main Menu" at bounding box center [61, 341] width 108 height 12
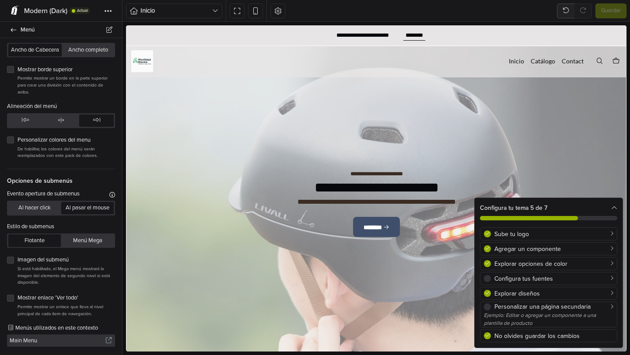
scroll to position [0, 0]
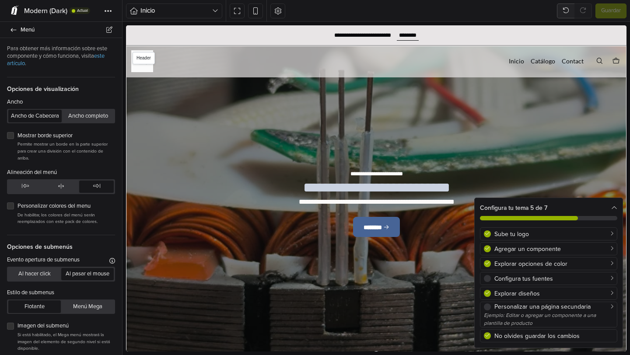
click at [197, 55] on nav "Inicio Catálogo Contact" at bounding box center [376, 61] width 425 height 12
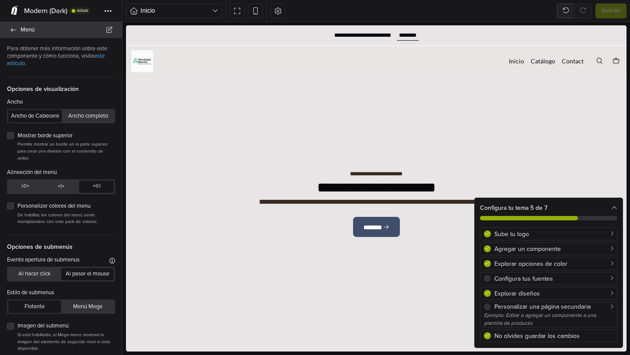
click at [26, 35] on span "Menú" at bounding box center [66, 30] width 91 height 12
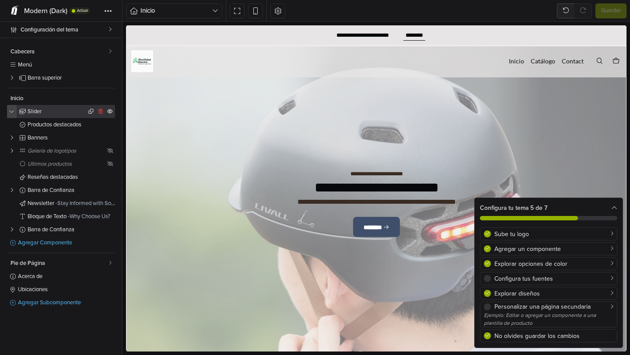
click at [13, 112] on icon "button" at bounding box center [11, 111] width 5 height 3
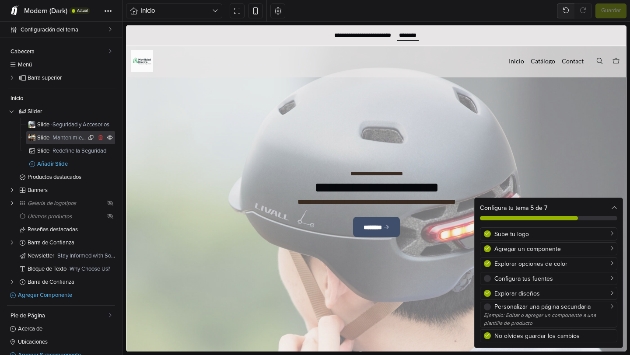
scroll to position [14, 0]
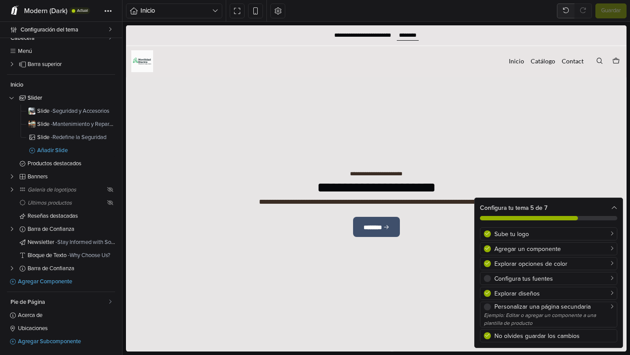
drag, startPoint x: 147, startPoint y: 54, endPoint x: 75, endPoint y: 69, distance: 73.7
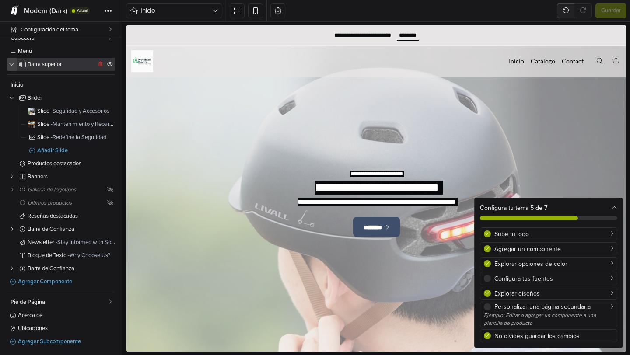
click at [13, 66] on button "button" at bounding box center [12, 64] width 10 height 13
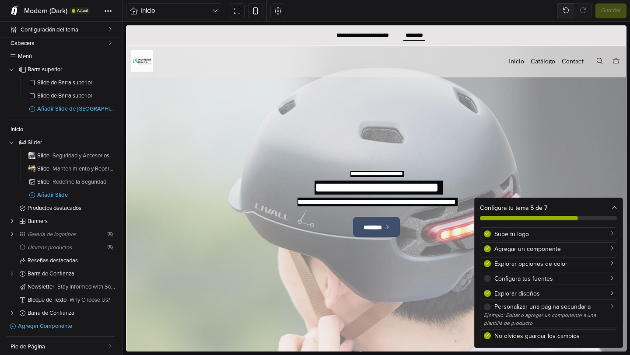
scroll to position [0, 0]
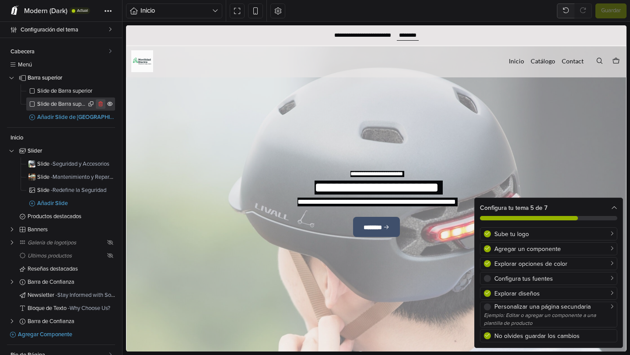
click at [100, 104] on icon at bounding box center [101, 104] width 7 height 5
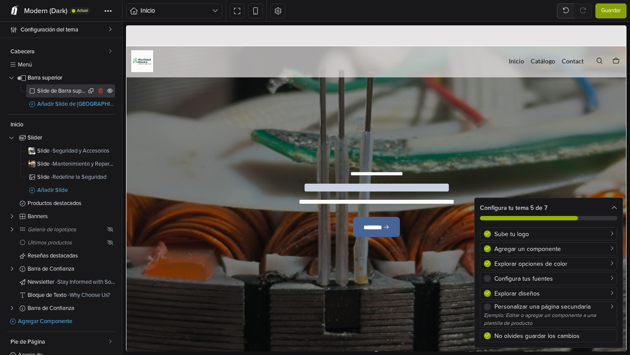
click at [73, 94] on link "Slide de Barra superior" at bounding box center [70, 90] width 89 height 13
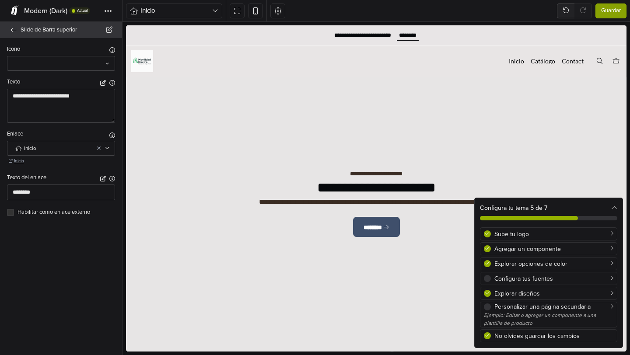
click at [17, 32] on icon at bounding box center [13, 30] width 7 height 6
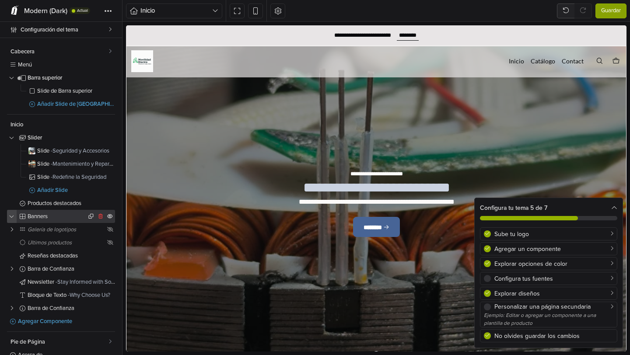
click at [14, 218] on icon "button" at bounding box center [11, 216] width 5 height 3
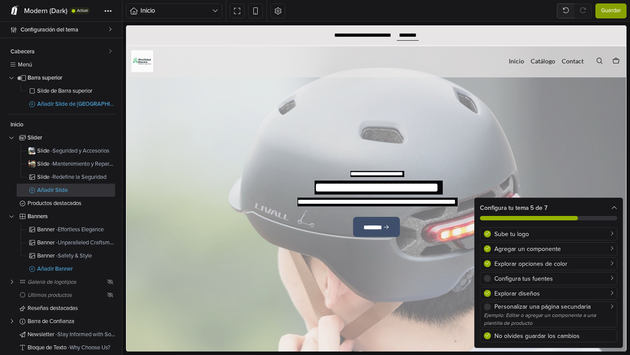
click at [39, 189] on span "Añadir Slide" at bounding box center [76, 191] width 78 height 6
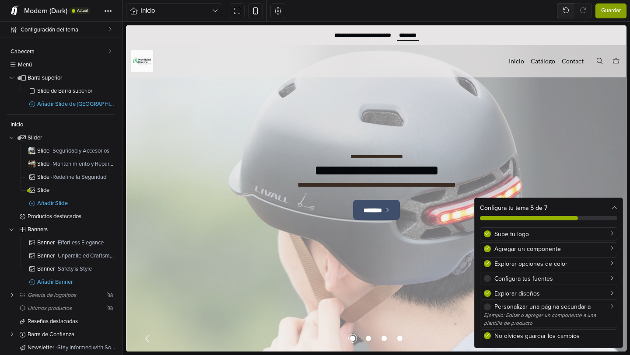
scroll to position [20, 0]
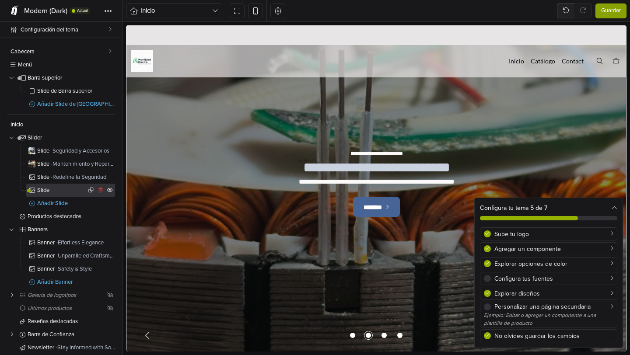
click at [75, 191] on span "Slide" at bounding box center [61, 191] width 49 height 6
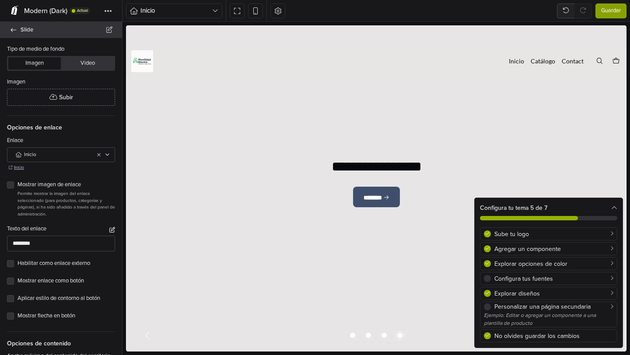
click at [21, 34] on span "Slide" at bounding box center [66, 30] width 91 height 12
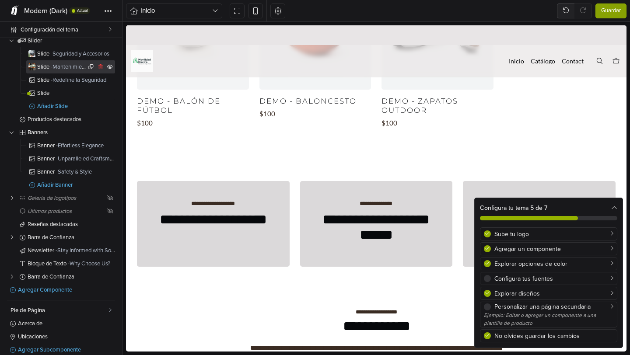
scroll to position [105, 0]
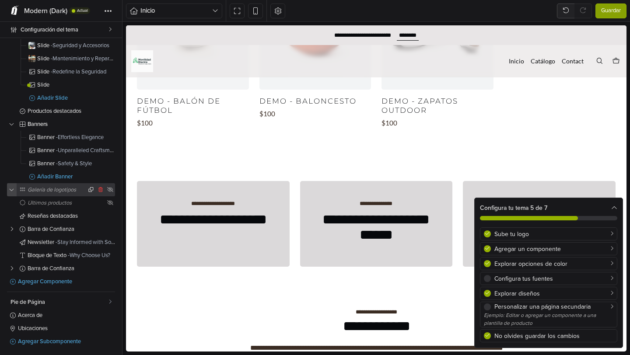
click at [11, 190] on icon "button" at bounding box center [11, 189] width 5 height 3
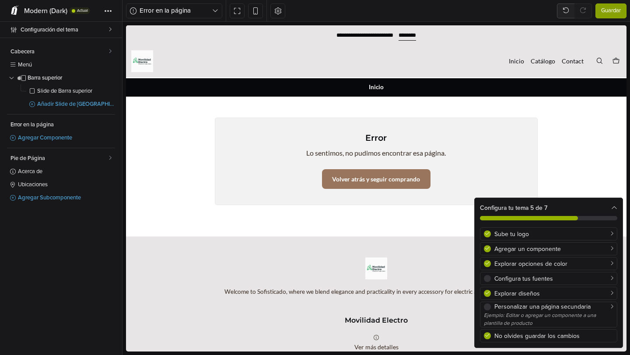
scroll to position [0, 0]
click at [115, 53] on div "Cabecera Menú Barra superior Slide [PERSON_NAME] superior Añadir Slide [PERSON_…" at bounding box center [61, 196] width 122 height 317
click at [113, 53] on link "Cabecera" at bounding box center [61, 51] width 108 height 13
select select "**"
select select "*****"
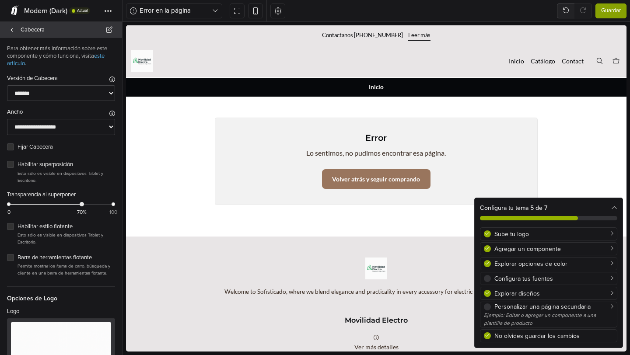
click at [14, 32] on icon at bounding box center [13, 30] width 7 height 6
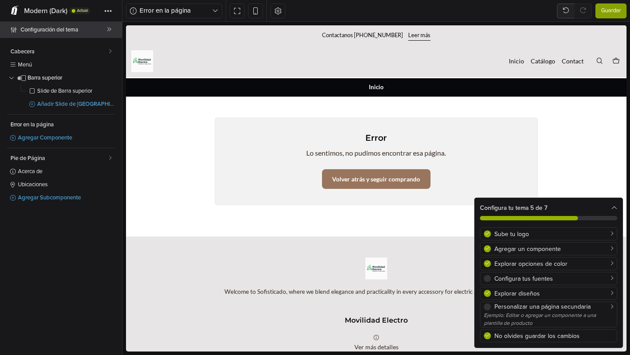
click at [27, 32] on span "Configuración del tema" at bounding box center [64, 30] width 86 height 12
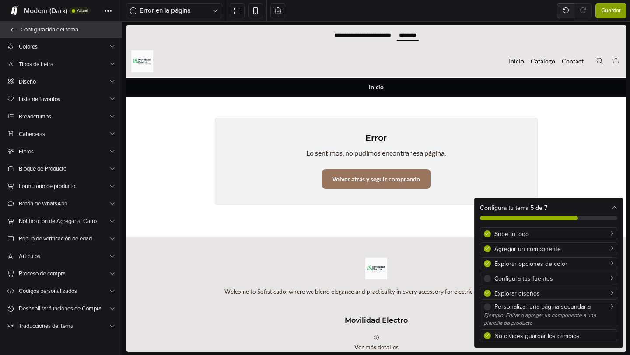
click at [14, 31] on icon at bounding box center [13, 30] width 7 height 6
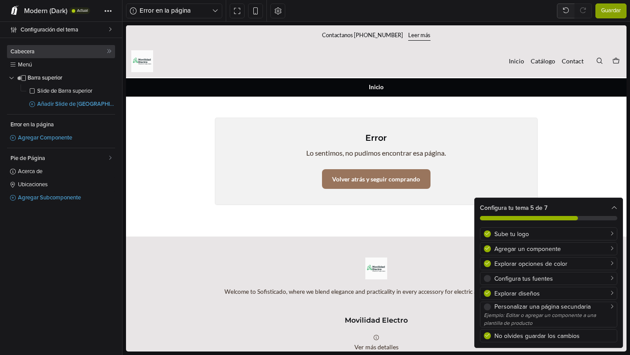
click at [109, 50] on icon at bounding box center [109, 51] width 5 height 5
select select "**"
select select "*****"
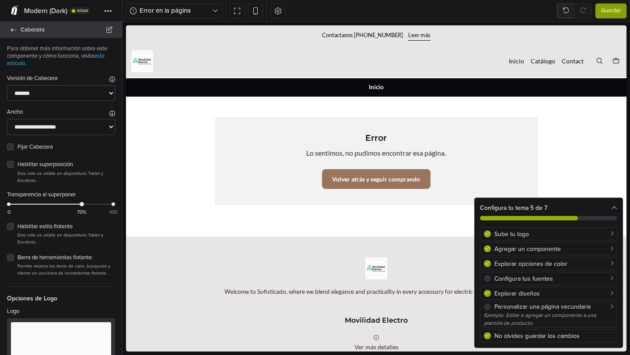
click at [17, 32] on icon at bounding box center [13, 30] width 7 height 6
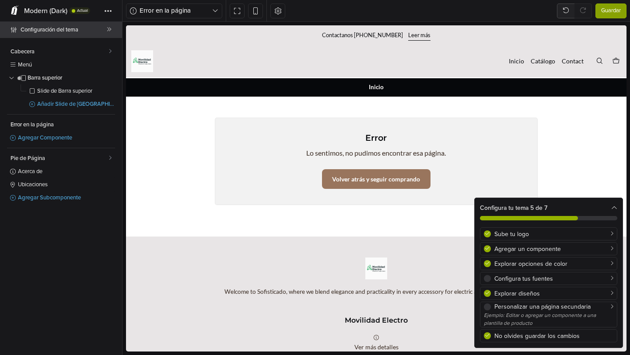
click at [93, 34] on span "Configuración del tema" at bounding box center [64, 30] width 86 height 12
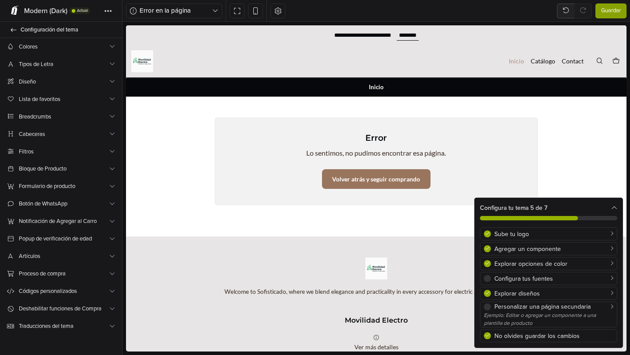
click at [520, 63] on link "Inicio" at bounding box center [516, 61] width 15 height 12
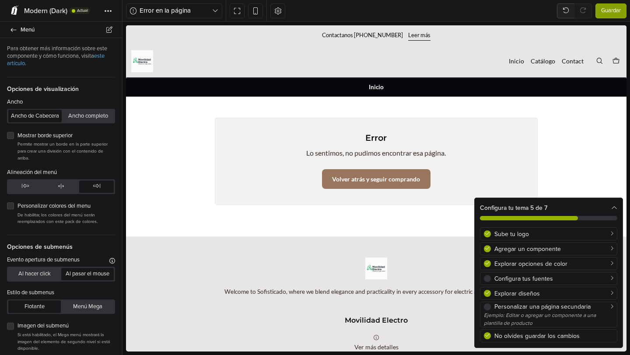
click at [138, 63] on img at bounding box center [142, 61] width 22 height 22
select select "**"
select select "*****"
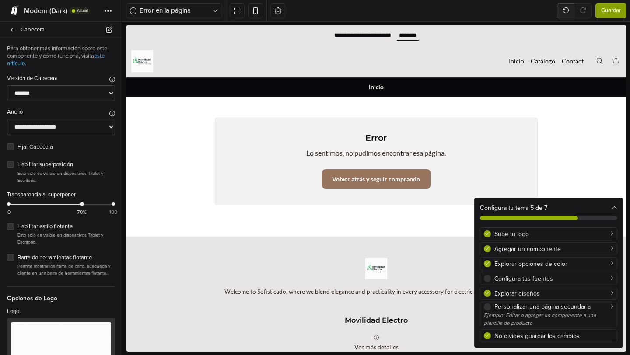
click at [160, 63] on div "Menú Inicio Catálogo Contact 0" at bounding box center [392, 61] width 468 height 13
click at [154, 61] on div at bounding box center [142, 61] width 32 height 22
click at [152, 62] on img at bounding box center [142, 61] width 22 height 22
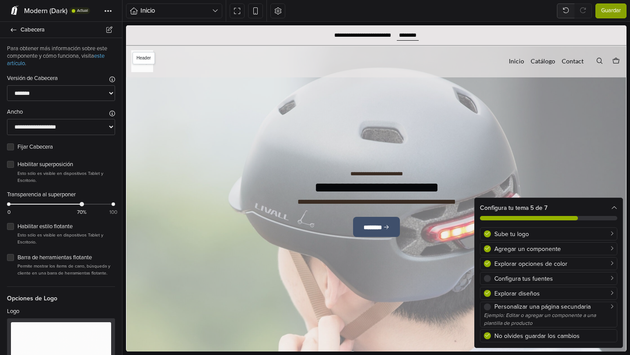
click at [170, 62] on nav "Inicio Catálogo Contact" at bounding box center [376, 61] width 425 height 12
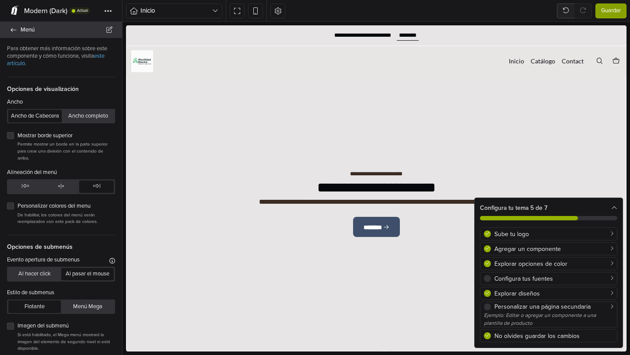
click at [15, 29] on icon at bounding box center [13, 30] width 7 height 6
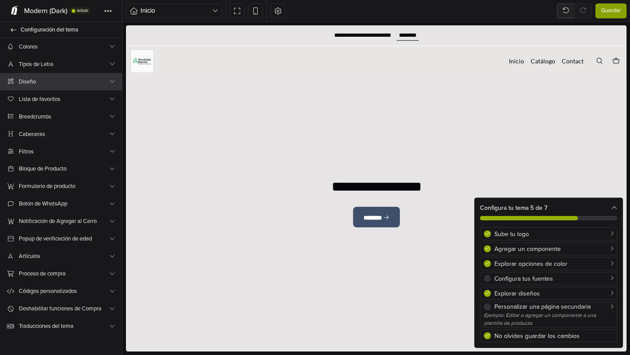
click at [64, 82] on span "Diseño" at bounding box center [64, 81] width 90 height 9
select select "******"
select select "*******"
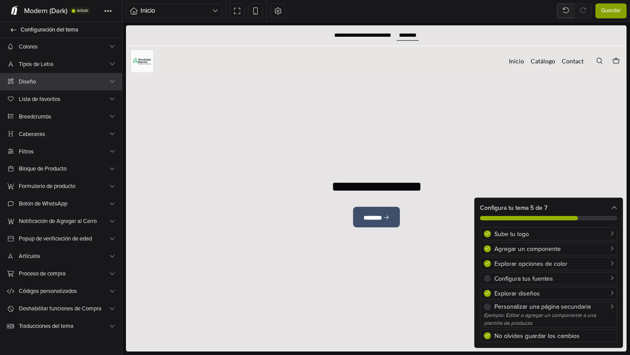
select select "*******"
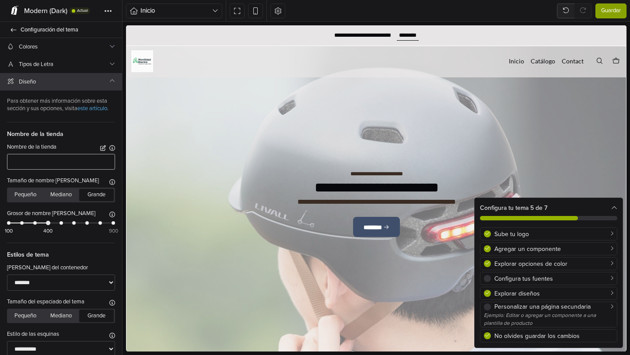
click at [69, 162] on input "text" at bounding box center [61, 162] width 108 height 16
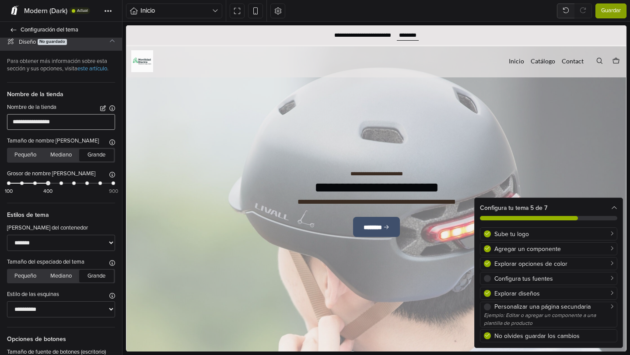
scroll to position [43, 0]
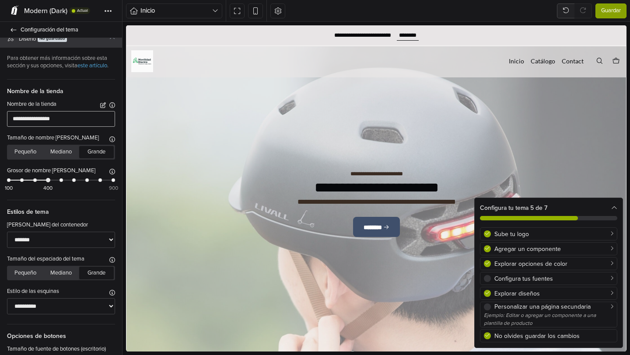
type input "**********"
click at [83, 91] on span "Nombre de la tienda" at bounding box center [61, 87] width 108 height 17
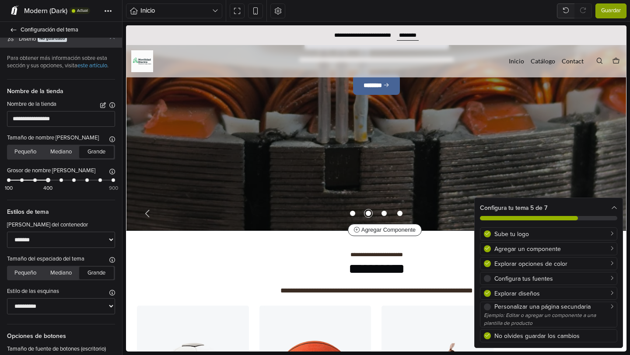
scroll to position [0, 0]
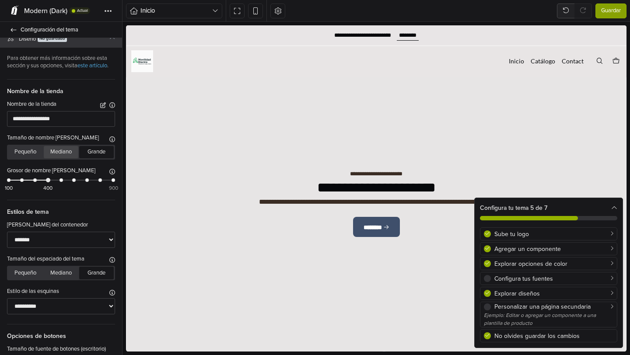
click at [60, 151] on button "Mediano" at bounding box center [61, 152] width 35 height 12
click at [88, 153] on button "Grande" at bounding box center [96, 152] width 35 height 12
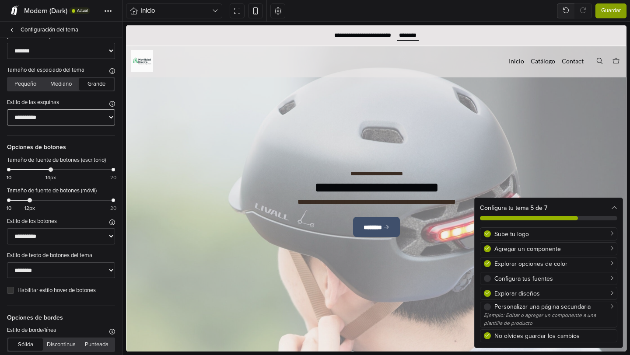
scroll to position [238, 0]
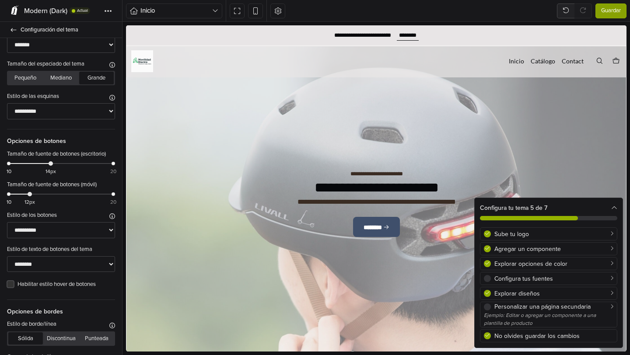
click at [18, 284] on label "Habilitar estilo hover de botones" at bounding box center [67, 285] width 98 height 9
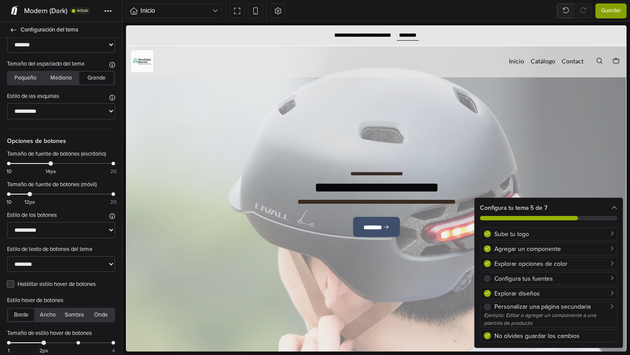
scroll to position [0, 0]
click at [18, 284] on label "Habilitar estilo hover de botones" at bounding box center [67, 285] width 98 height 9
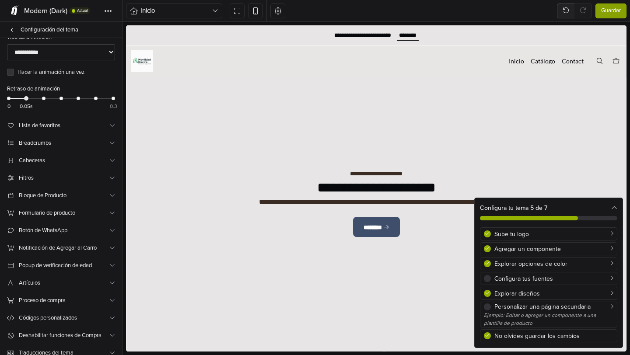
scroll to position [913, 0]
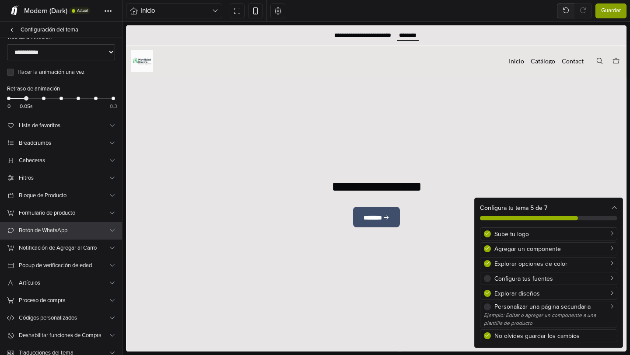
click at [111, 228] on icon at bounding box center [112, 231] width 6 height 6
select select "**********"
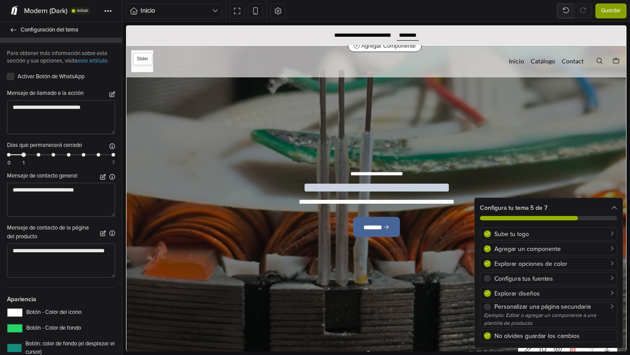
scroll to position [172, 0]
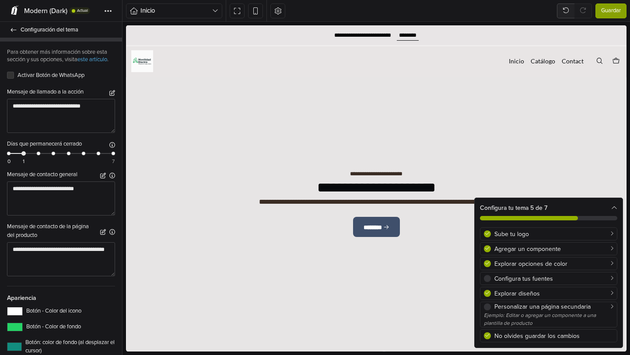
click at [615, 207] on icon at bounding box center [615, 208] width 6 height 6
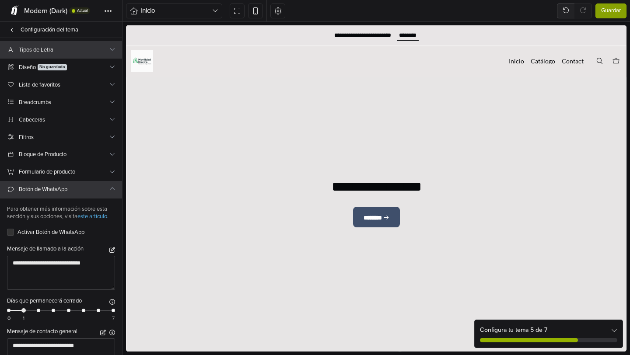
scroll to position [0, 0]
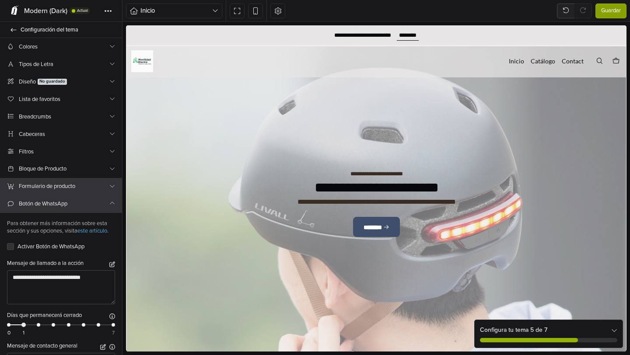
click at [112, 189] on icon at bounding box center [112, 186] width 6 height 6
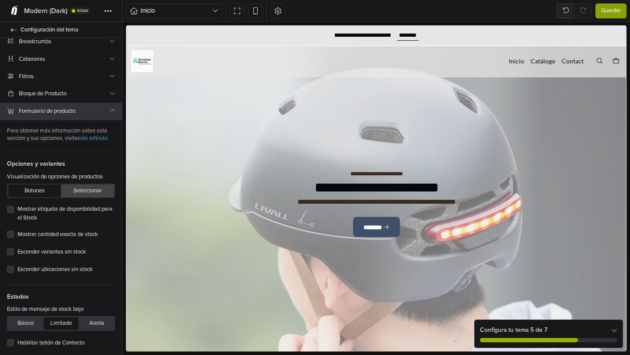
scroll to position [76, 0]
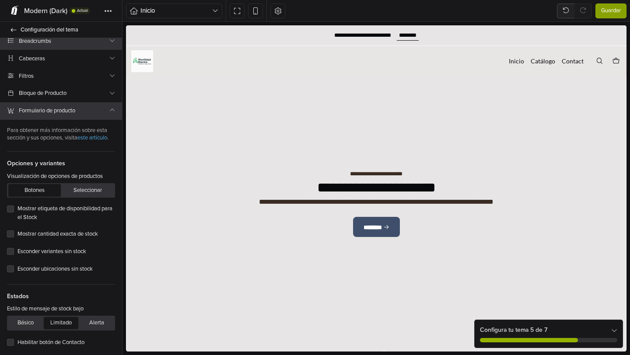
click at [112, 110] on icon at bounding box center [112, 111] width 6 height 6
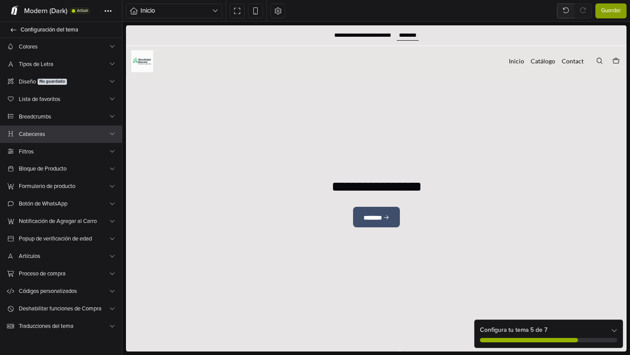
click at [115, 137] on button at bounding box center [112, 134] width 6 height 9
select select "******"
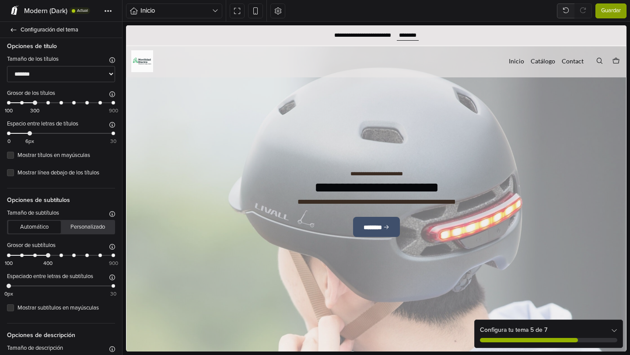
scroll to position [232, 0]
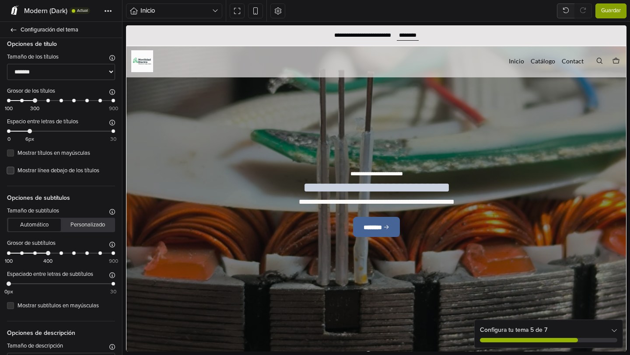
click at [18, 173] on label "Mostrar línea debajo de los títulos" at bounding box center [67, 171] width 98 height 9
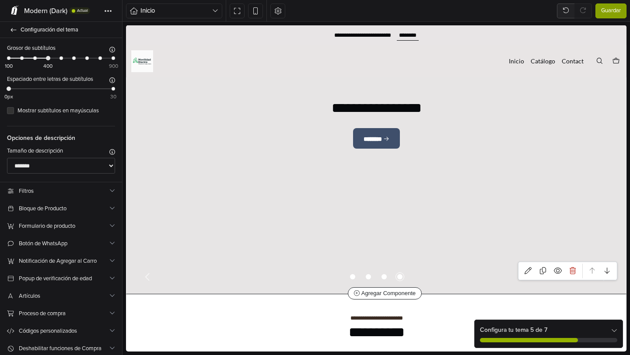
scroll to position [87, 0]
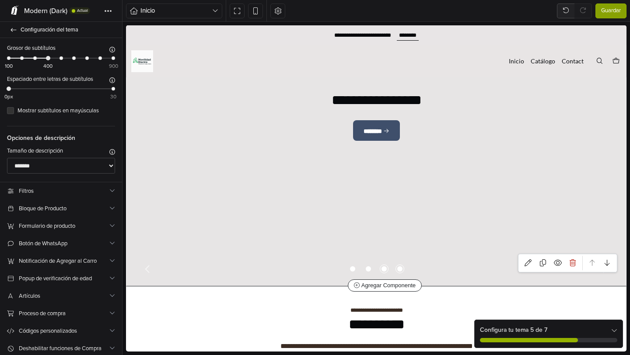
click at [382, 270] on span "Go to slide 3" at bounding box center [384, 269] width 11 height 11
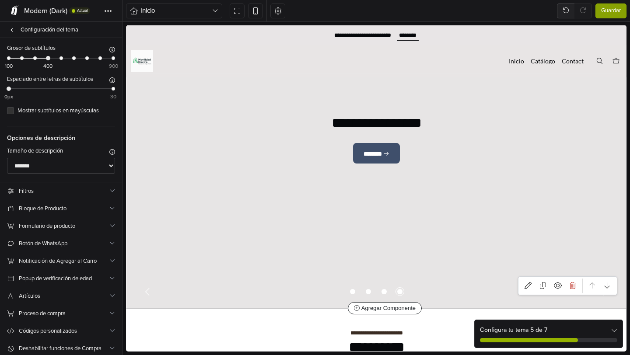
select select "*****"
select select "*******"
select select "******"
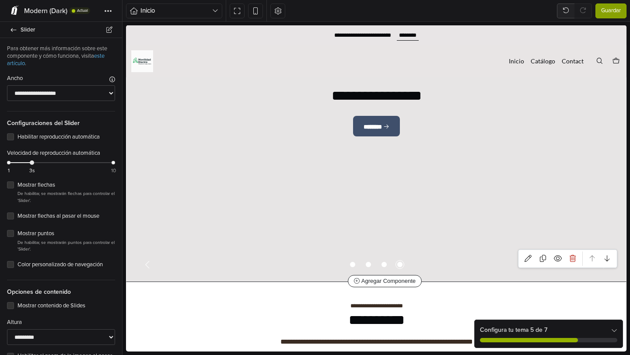
scroll to position [92, 0]
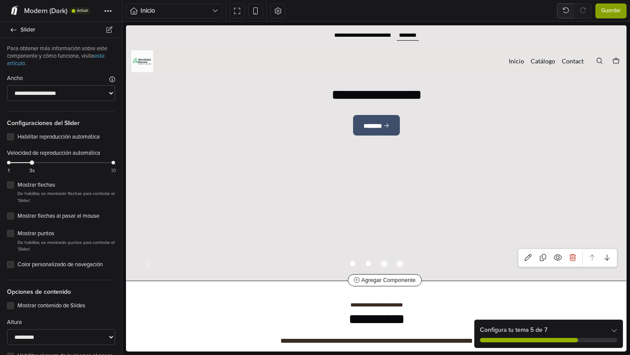
click at [382, 264] on span "Go to slide 3" at bounding box center [384, 264] width 11 height 11
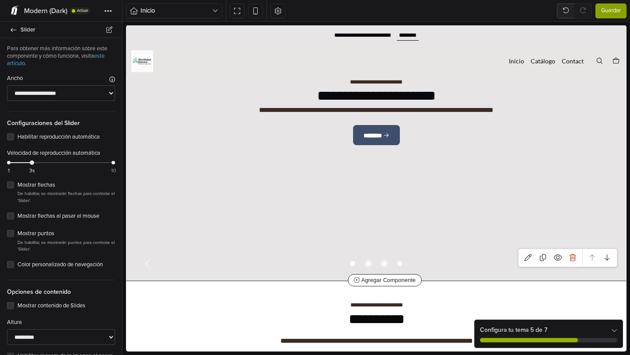
click at [372, 264] on span "Go to slide 2" at bounding box center [368, 264] width 11 height 11
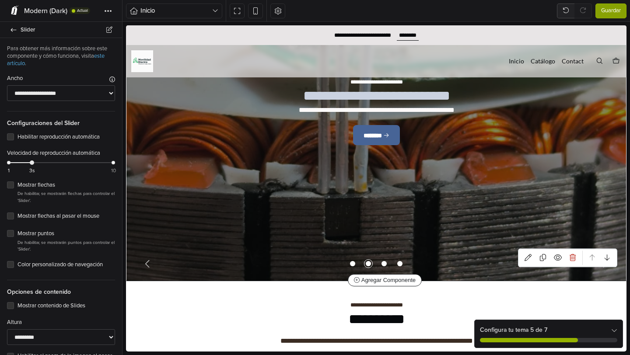
click at [358, 264] on div at bounding box center [376, 264] width 442 height 11
click at [355, 264] on span "Go to slide 1" at bounding box center [353, 264] width 11 height 11
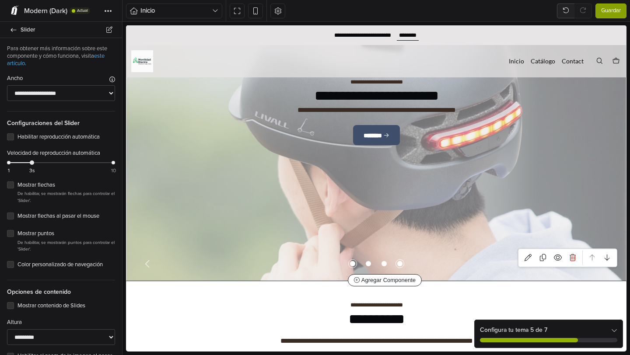
click at [401, 264] on span "Go to slide 4" at bounding box center [400, 264] width 11 height 11
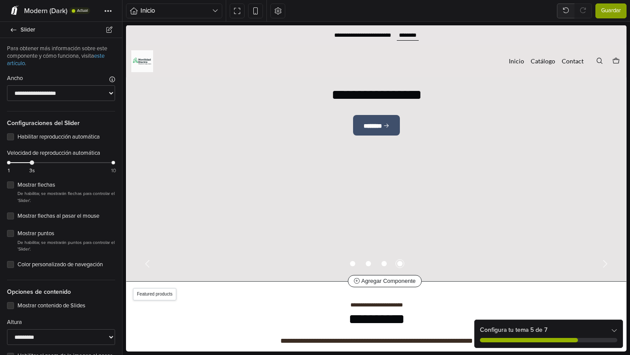
click at [126, 25] on icon at bounding box center [126, 25] width 0 height 0
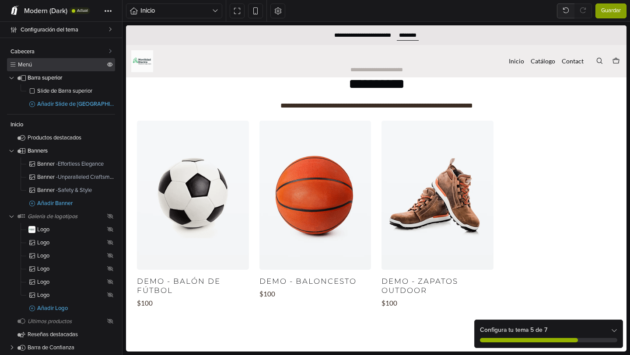
click at [14, 64] on icon at bounding box center [12, 65] width 7 height 6
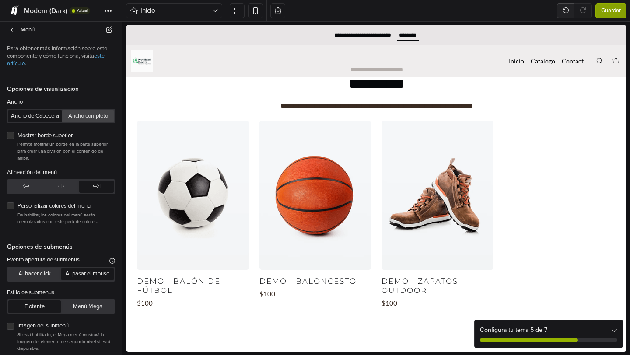
click at [82, 117] on button "Ancho completo" at bounding box center [88, 116] width 52 height 12
click at [55, 116] on button "Ancho de Cabecera" at bounding box center [34, 116] width 53 height 12
click at [360, 35] on div "**********" at bounding box center [363, 35] width 58 height 7
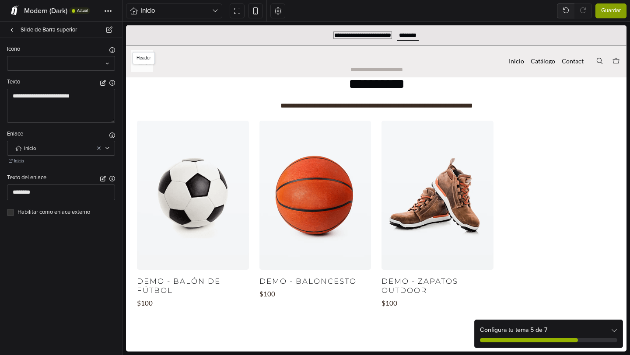
click at [360, 35] on div "**********" at bounding box center [363, 35] width 58 height 7
click at [84, 95] on textarea "**********" at bounding box center [61, 106] width 108 height 34
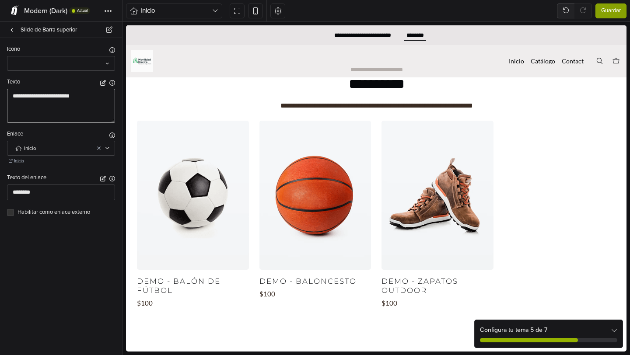
type textarea "**********"
click at [45, 243] on div "**********" at bounding box center [61, 196] width 122 height 317
click at [608, 12] on span "Guardar" at bounding box center [611, 11] width 20 height 9
click at [519, 64] on link "Inicio" at bounding box center [516, 61] width 15 height 12
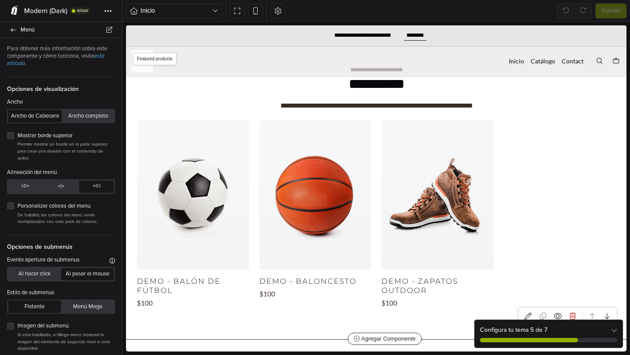
click at [147, 59] on span "Featured products" at bounding box center [154, 59] width 43 height 12
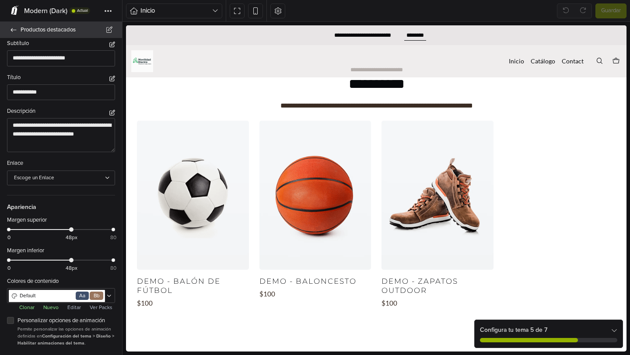
click at [18, 30] on link "Productos destacados" at bounding box center [61, 30] width 122 height 16
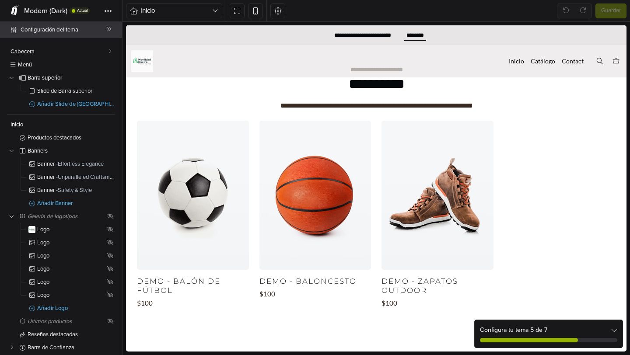
click at [13, 30] on icon at bounding box center [13, 30] width 7 height 6
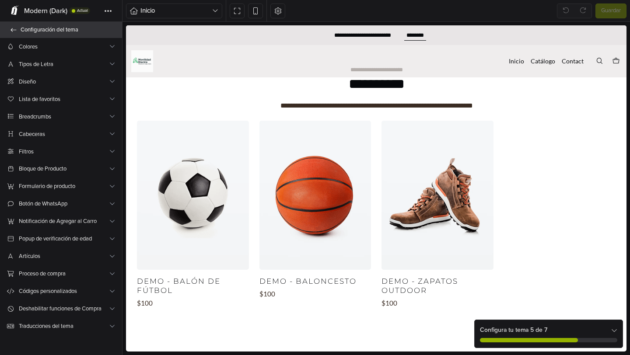
click at [13, 30] on icon at bounding box center [14, 30] width 6 height 4
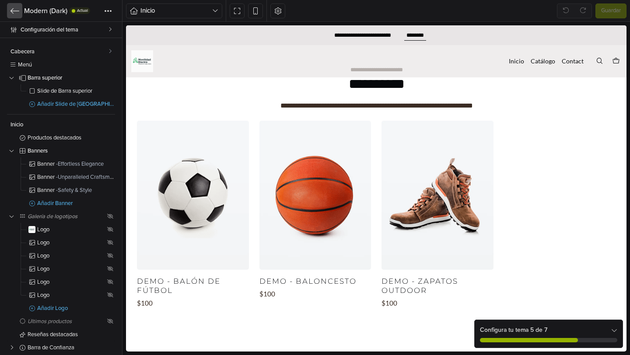
click at [13, 7] on icon at bounding box center [15, 11] width 9 height 9
